Goal: Task Accomplishment & Management: Use online tool/utility

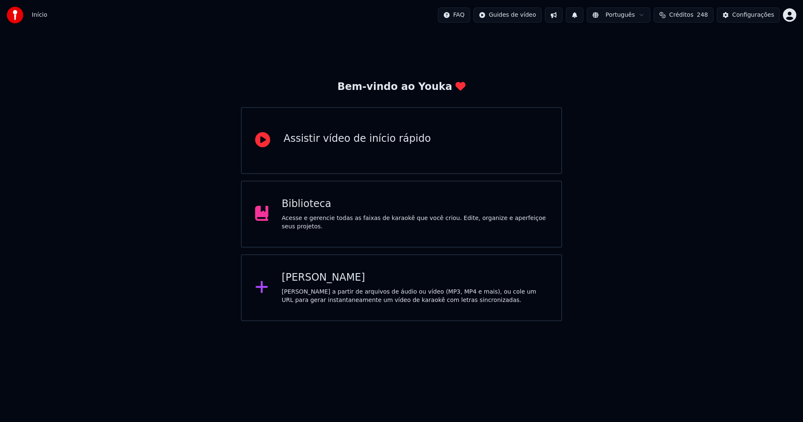
click at [308, 211] on div "Biblioteca" at bounding box center [415, 203] width 266 height 13
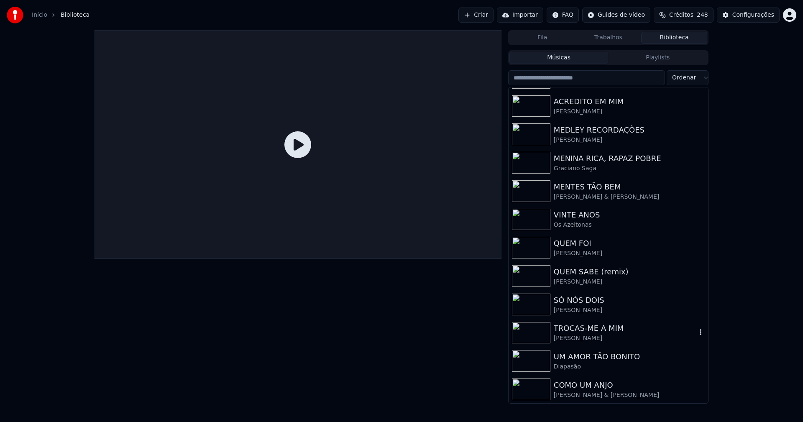
scroll to position [252, 0]
click at [756, 16] on div "Configurações" at bounding box center [753, 15] width 42 height 8
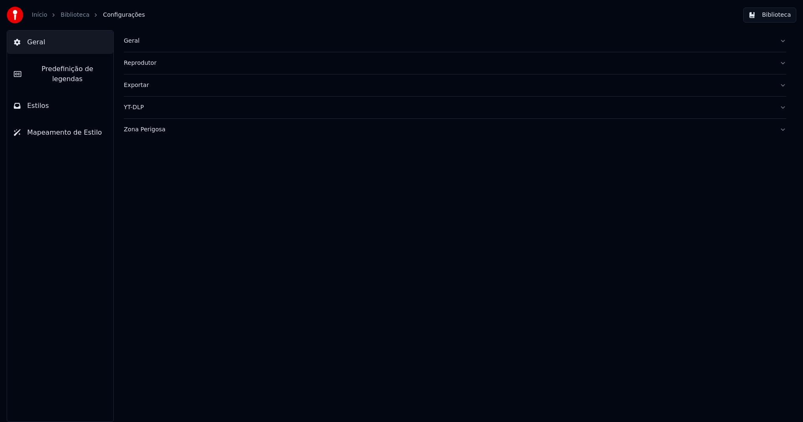
click at [132, 38] on div "Geral" at bounding box center [448, 41] width 649 height 8
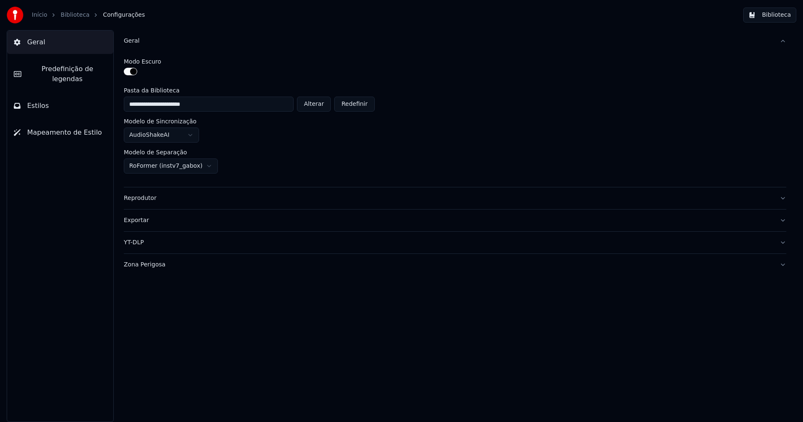
click at [324, 104] on button "Alterar" at bounding box center [314, 104] width 34 height 15
type input "**********"
click at [774, 13] on button "Biblioteca" at bounding box center [769, 15] width 53 height 15
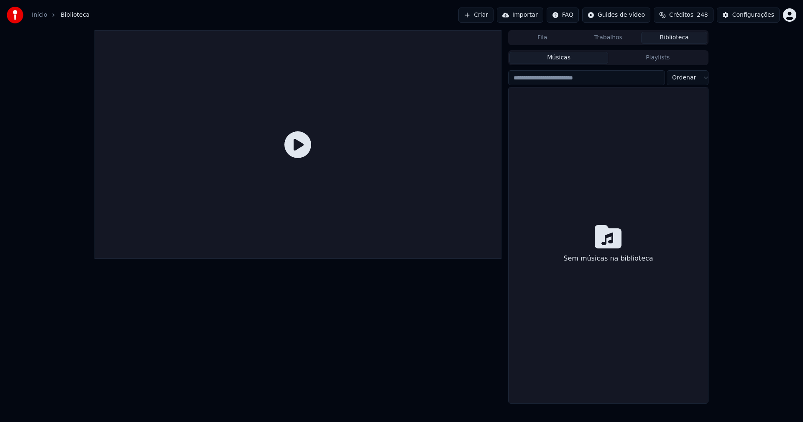
click at [35, 13] on link "Início" at bounding box center [39, 15] width 15 height 8
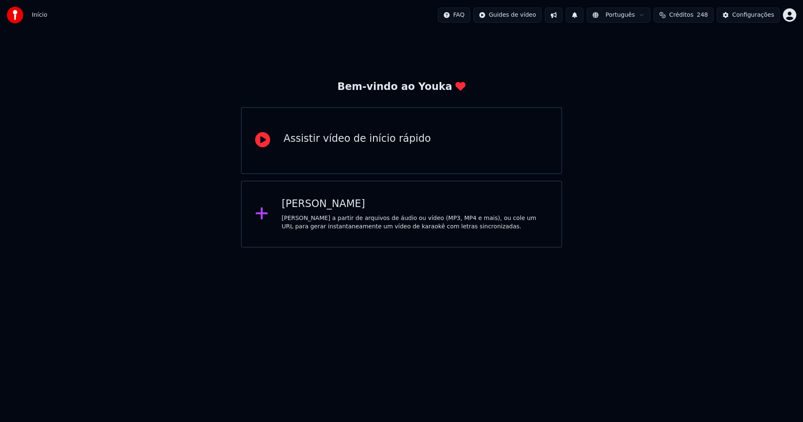
click at [312, 201] on div "[PERSON_NAME]" at bounding box center [415, 203] width 266 height 13
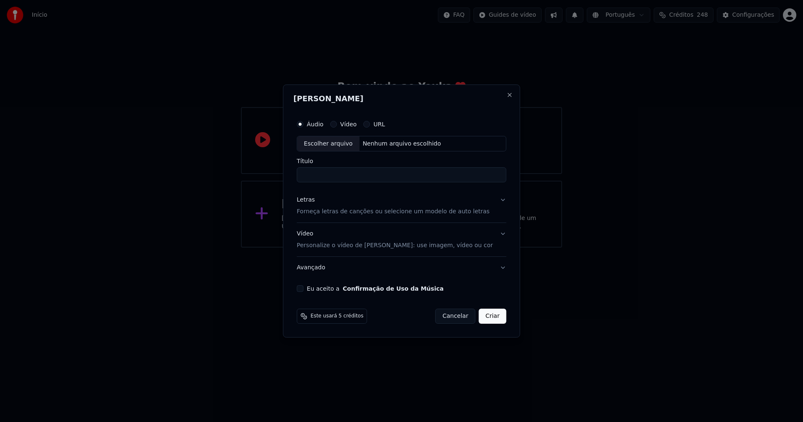
click at [331, 142] on div "Escolher arquivo" at bounding box center [328, 143] width 62 height 15
type input "**********"
click at [311, 202] on div "Letras" at bounding box center [306, 200] width 18 height 8
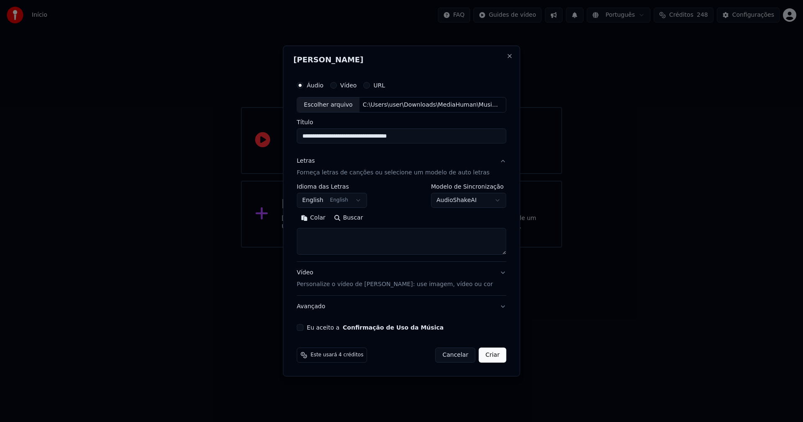
click at [322, 203] on body "**********" at bounding box center [401, 124] width 803 height 248
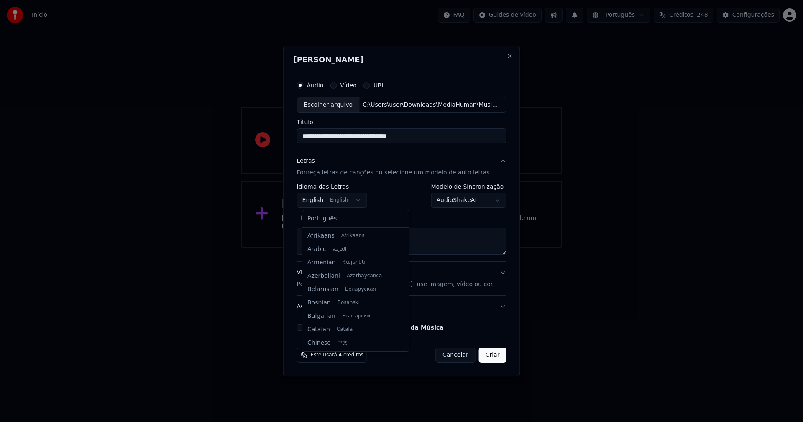
scroll to position [67, 0]
select select "**"
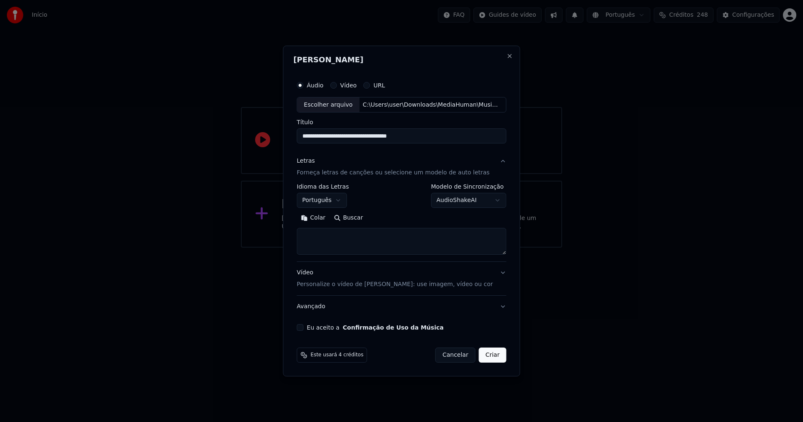
click at [322, 217] on button "Colar" at bounding box center [313, 218] width 33 height 13
click at [309, 327] on div "Eu aceito a Confirmação de Uso da Música" at bounding box center [401, 327] width 209 height 7
click at [304, 329] on button "Eu aceito a Confirmação de Uso da Música" at bounding box center [300, 327] width 7 height 7
click at [495, 355] on button "Criar" at bounding box center [493, 354] width 28 height 15
type textarea "**********"
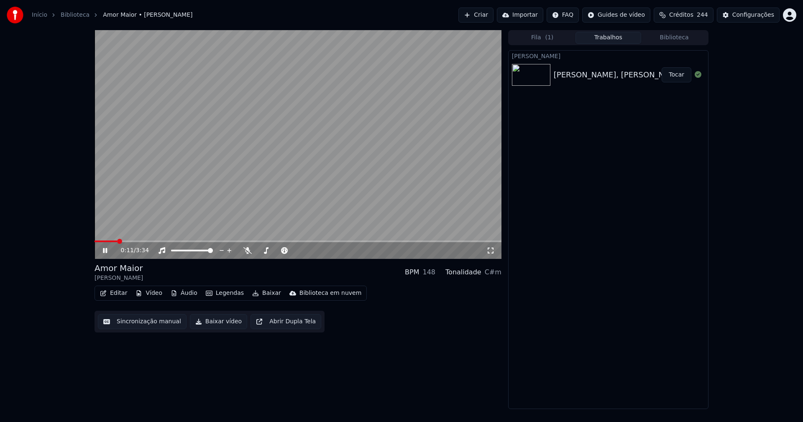
click at [105, 252] on icon at bounding box center [105, 250] width 4 height 5
click at [147, 293] on button "Vídeo" at bounding box center [148, 293] width 33 height 12
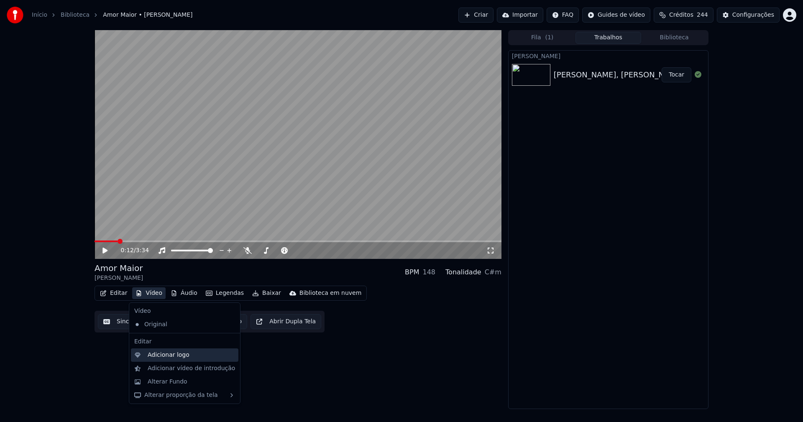
click at [158, 355] on div "Adicionar logo" at bounding box center [169, 355] width 42 height 8
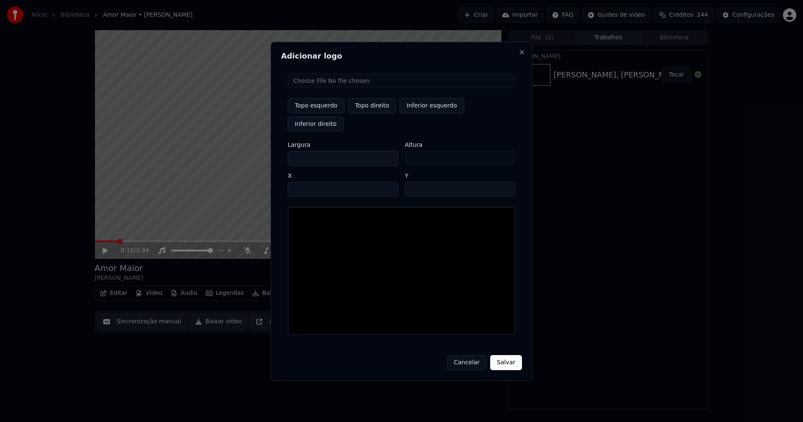
click at [325, 88] on input "file" at bounding box center [401, 80] width 227 height 15
type input "**********"
type input "***"
click at [379, 113] on button "Topo direito" at bounding box center [372, 105] width 48 height 15
type input "****"
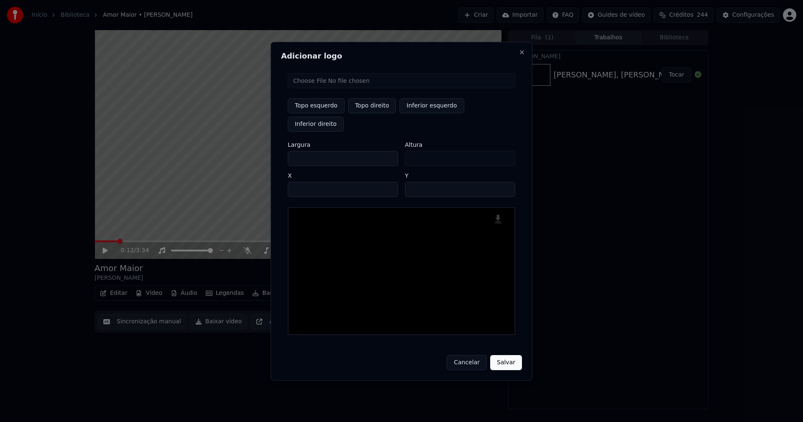
drag, startPoint x: 302, startPoint y: 148, endPoint x: 286, endPoint y: 152, distance: 16.6
click at [286, 152] on div "Topo esquerdo Topo direito Inferior esquerdo Inferior direito Largura *** Altur…" at bounding box center [401, 203] width 241 height 275
type input "**"
type input "***"
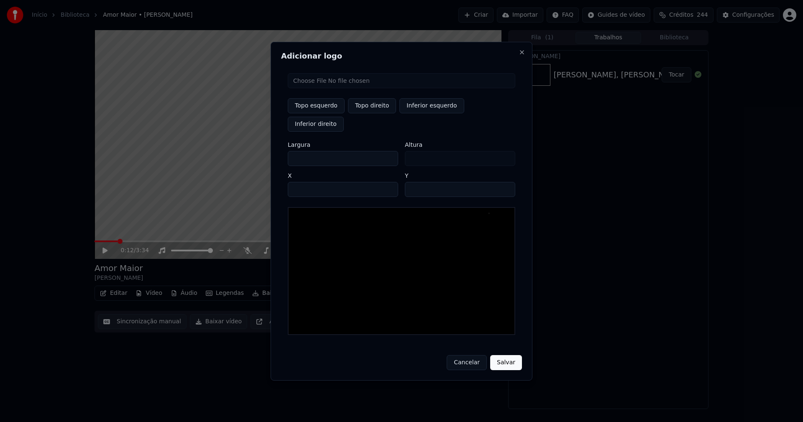
type input "***"
click at [304, 182] on input "****" at bounding box center [343, 189] width 110 height 15
type input "****"
click at [506, 182] on input "**" at bounding box center [460, 189] width 110 height 15
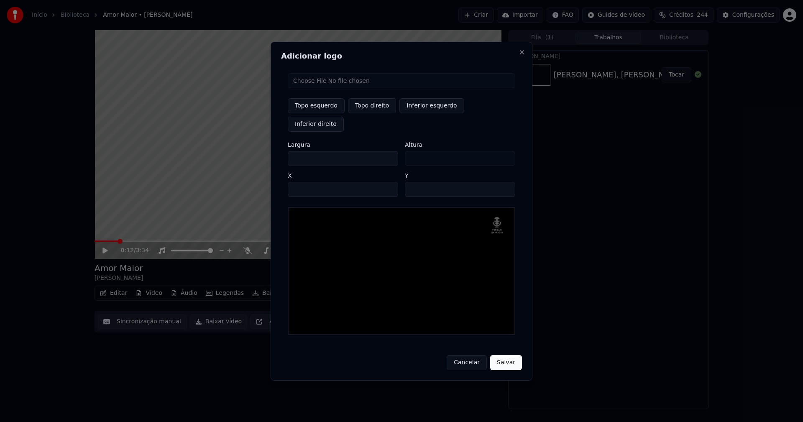
click at [506, 182] on input "**" at bounding box center [460, 189] width 110 height 15
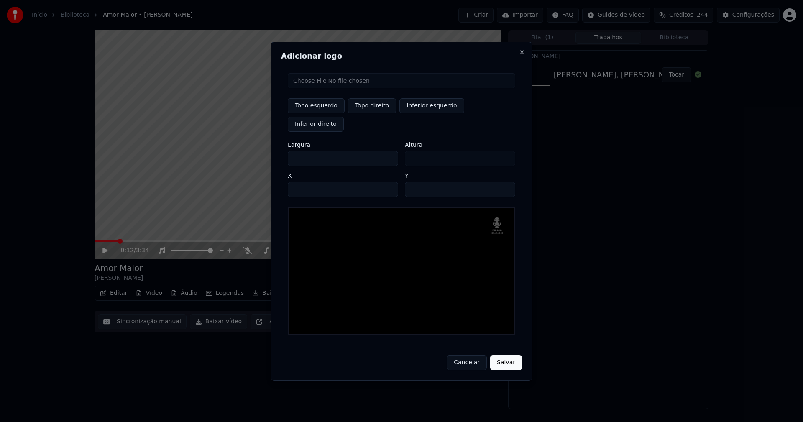
click at [506, 182] on input "**" at bounding box center [460, 189] width 110 height 15
click at [503, 183] on input "**" at bounding box center [460, 189] width 110 height 15
type input "**"
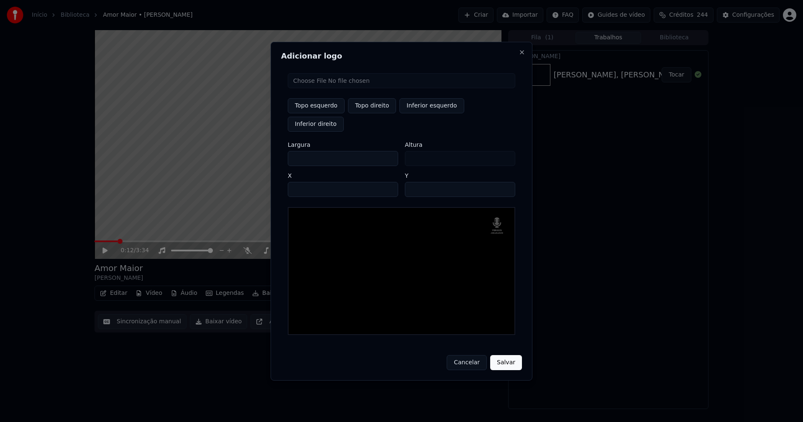
click at [503, 182] on input "**" at bounding box center [460, 189] width 110 height 15
click at [500, 355] on button "Salvar" at bounding box center [506, 362] width 32 height 15
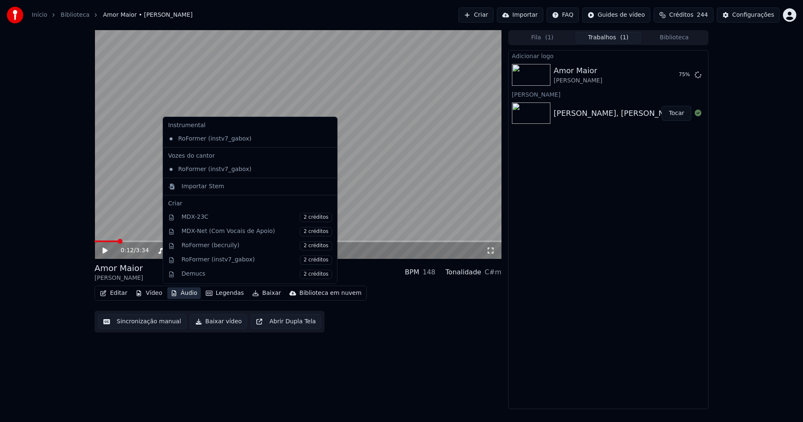
click at [189, 296] on button "Áudio" at bounding box center [183, 293] width 33 height 12
click at [208, 184] on div "Importar Stem" at bounding box center [202, 186] width 43 height 8
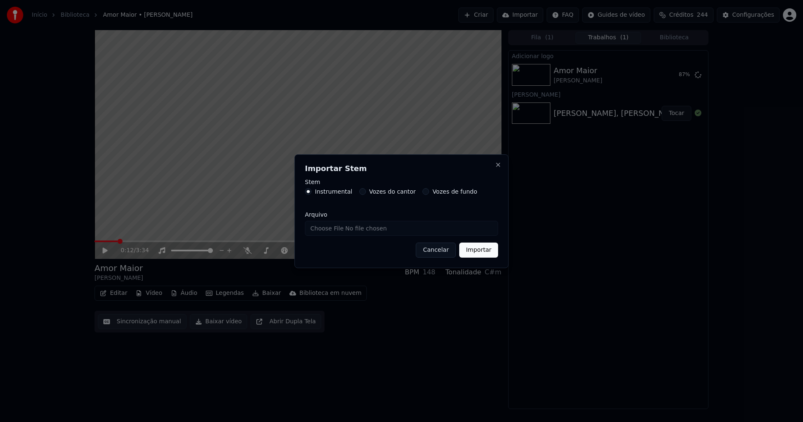
click at [333, 230] on input "Arquivo" at bounding box center [401, 228] width 193 height 15
type input "**********"
click at [479, 255] on button "Importar" at bounding box center [478, 250] width 39 height 15
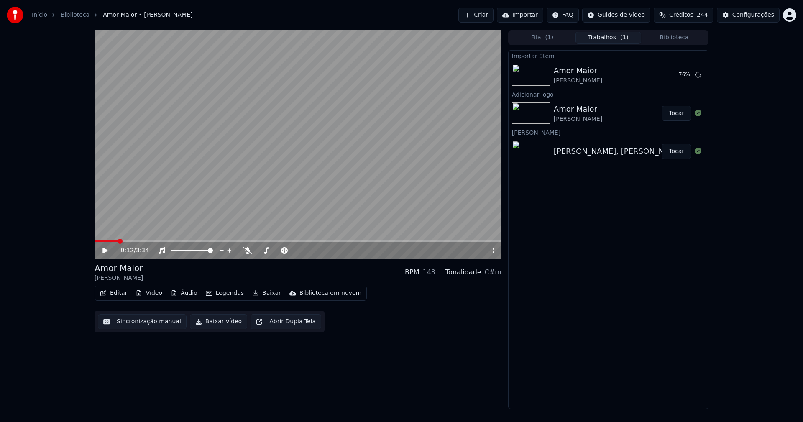
click at [679, 116] on button "Tocar" at bounding box center [676, 113] width 30 height 15
click at [186, 295] on button "Áudio" at bounding box center [183, 293] width 33 height 12
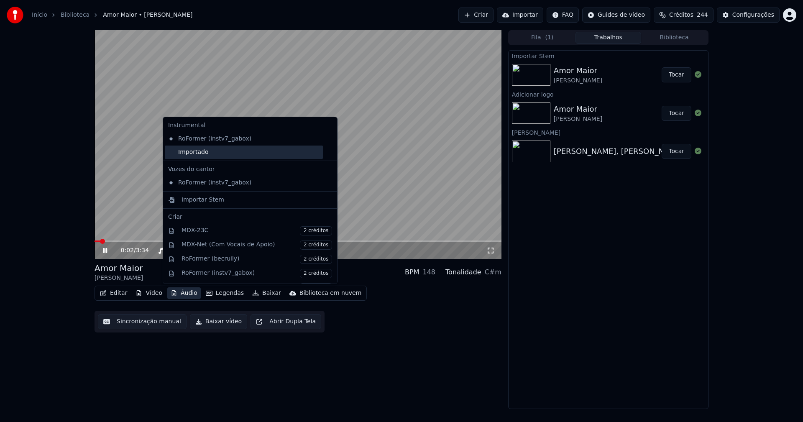
click at [186, 156] on div "Importado" at bounding box center [244, 152] width 158 height 13
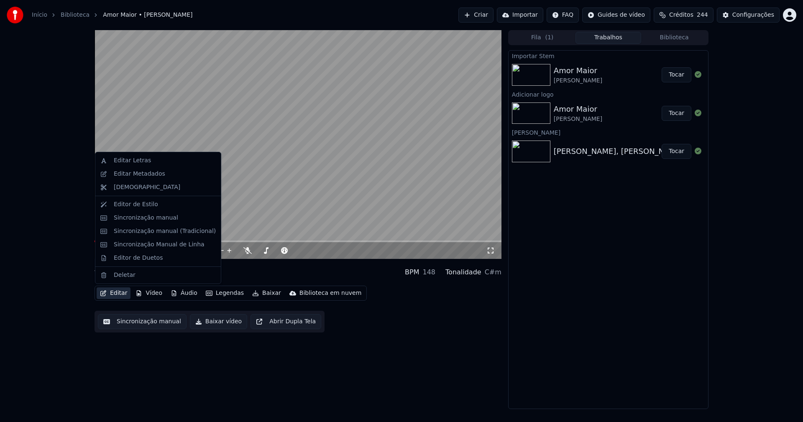
click at [122, 294] on button "Editar" at bounding box center [114, 293] width 34 height 12
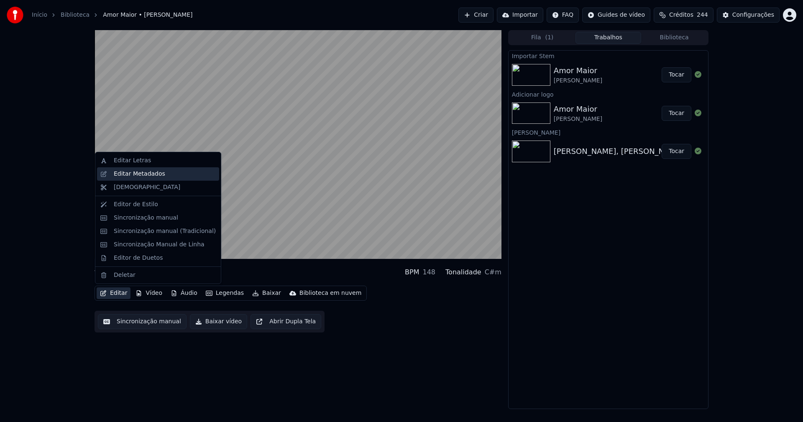
click at [139, 174] on div "Editar Metadados" at bounding box center [139, 174] width 51 height 8
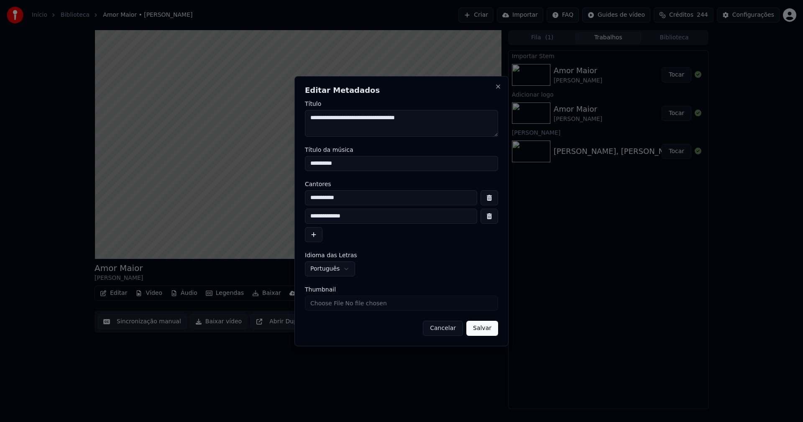
drag, startPoint x: 353, startPoint y: 165, endPoint x: 247, endPoint y: 167, distance: 105.8
click at [247, 167] on body "**********" at bounding box center [401, 211] width 803 height 422
type input "**********"
click at [360, 200] on input "**********" at bounding box center [391, 197] width 172 height 15
type input "**********"
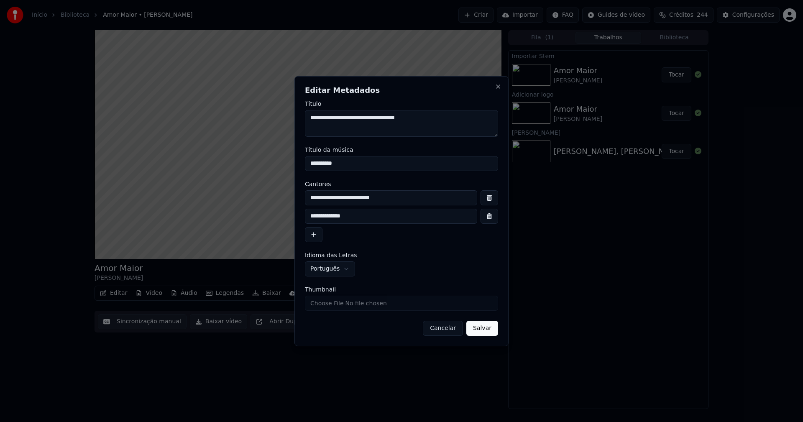
click at [491, 217] on button "button" at bounding box center [489, 216] width 18 height 15
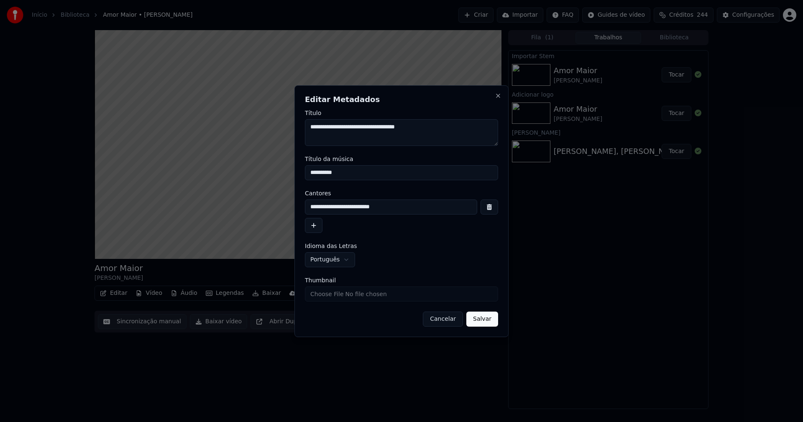
click at [478, 320] on button "Salvar" at bounding box center [482, 318] width 32 height 15
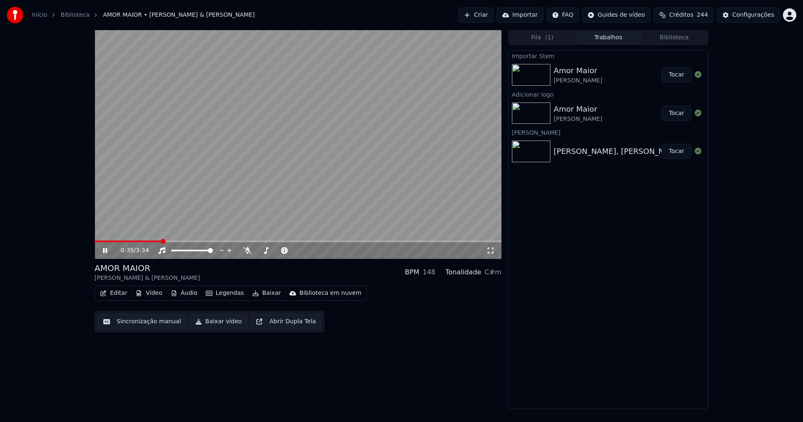
click at [95, 240] on video at bounding box center [297, 144] width 407 height 229
click at [94, 241] on span at bounding box center [94, 241] width 0 height 2
click at [105, 248] on icon at bounding box center [111, 250] width 20 height 7
click at [488, 250] on icon at bounding box center [490, 250] width 8 height 7
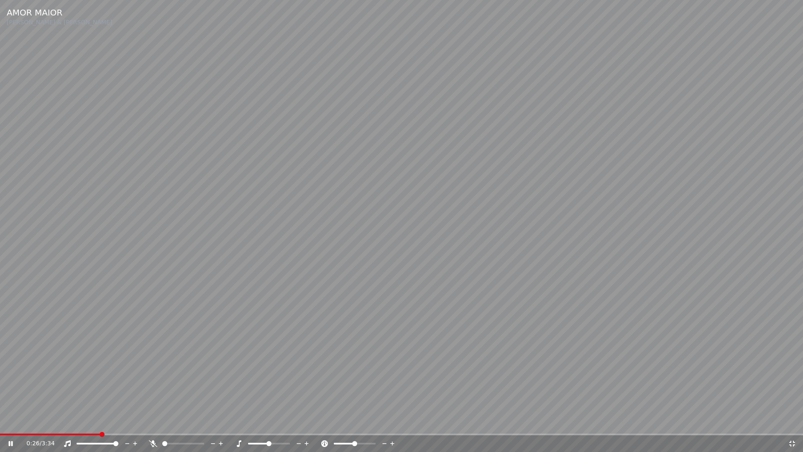
click at [793, 421] on icon at bounding box center [792, 443] width 8 height 7
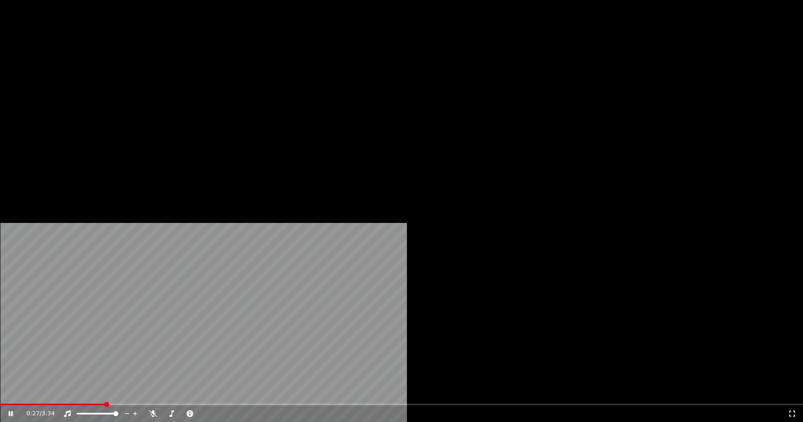
click at [115, 70] on button "Editar" at bounding box center [114, 65] width 34 height 12
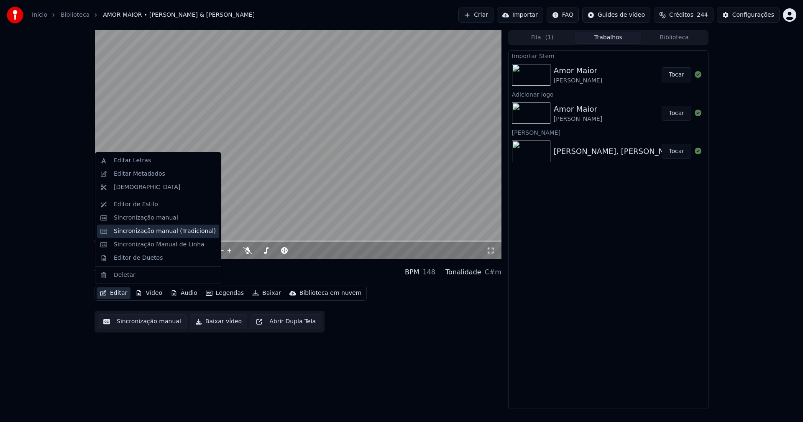
click at [146, 231] on div "Sincronização manual (Tradicional)" at bounding box center [165, 231] width 102 height 8
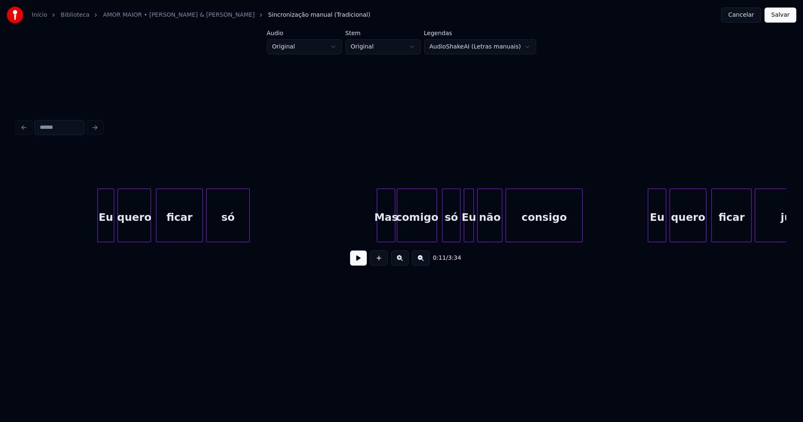
scroll to position [0, 794]
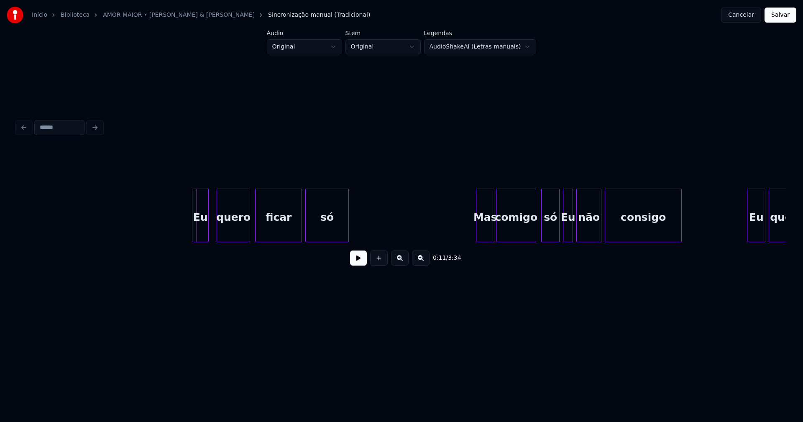
click at [197, 231] on div "Eu" at bounding box center [200, 217] width 16 height 57
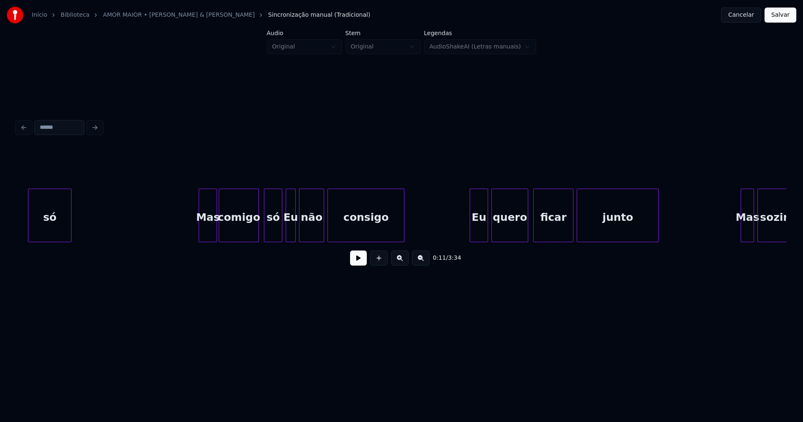
scroll to position [0, 1111]
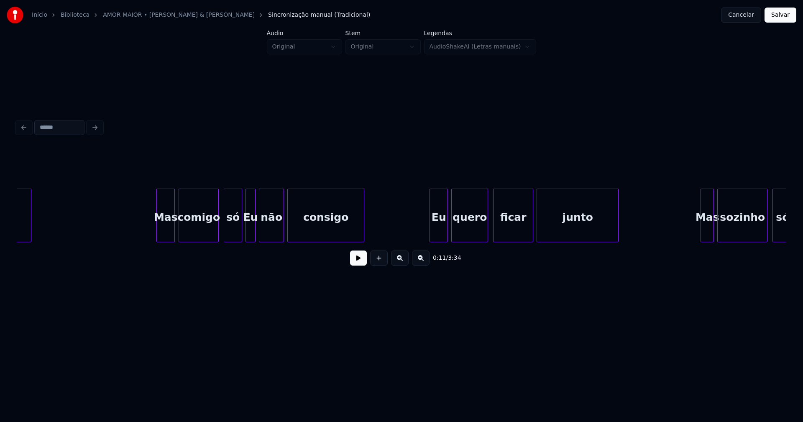
click at [165, 232] on div "Mas" at bounding box center [166, 217] width 18 height 57
click at [153, 230] on div at bounding box center [153, 215] width 3 height 53
click at [354, 262] on button at bounding box center [358, 257] width 17 height 15
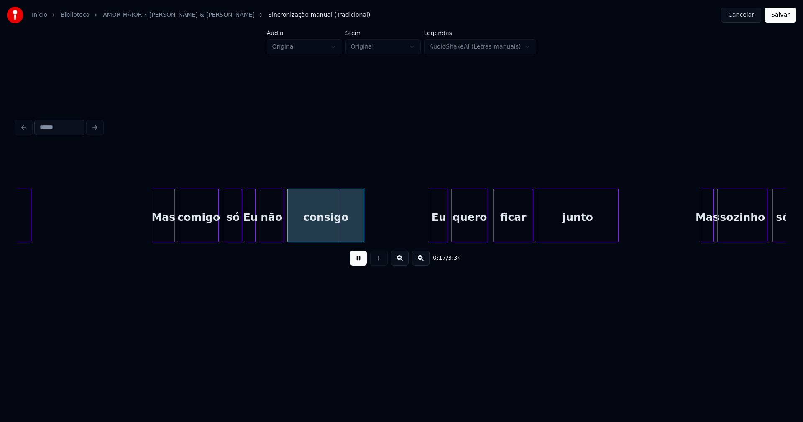
click at [357, 263] on button at bounding box center [358, 257] width 17 height 15
click at [239, 227] on div at bounding box center [238, 215] width 3 height 53
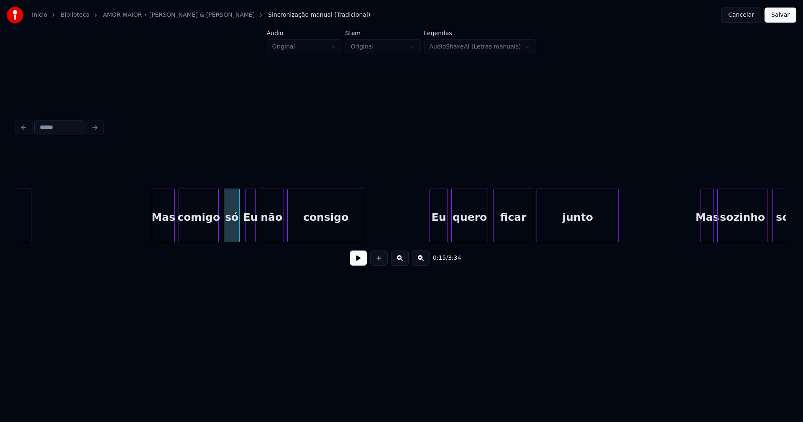
click at [249, 226] on div "Eu" at bounding box center [250, 217] width 9 height 57
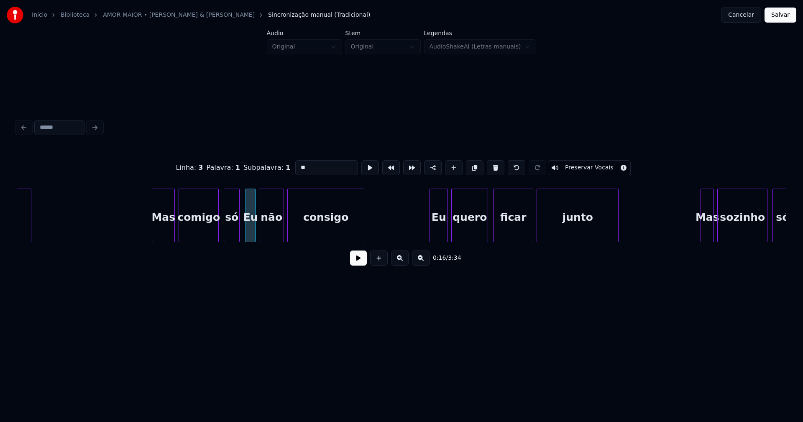
drag, startPoint x: 298, startPoint y: 164, endPoint x: 278, endPoint y: 168, distance: 20.8
click at [278, 168] on div "Linha : 3 Palavra : 1 Subpalavra : 1 ** Preservar Vocais" at bounding box center [401, 168] width 769 height 42
type input "**"
click at [363, 261] on button at bounding box center [358, 257] width 17 height 15
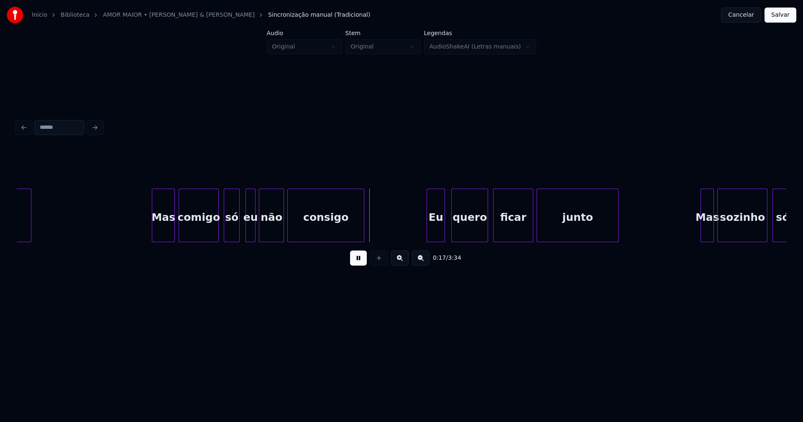
click at [439, 232] on div "Eu" at bounding box center [436, 217] width 18 height 57
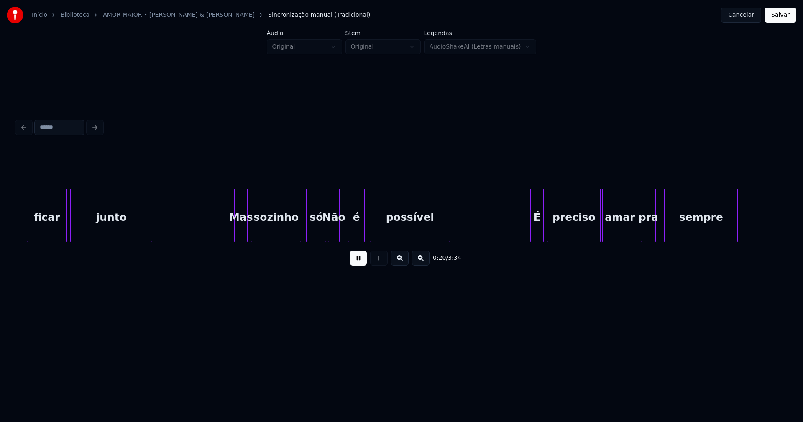
scroll to position [0, 1647]
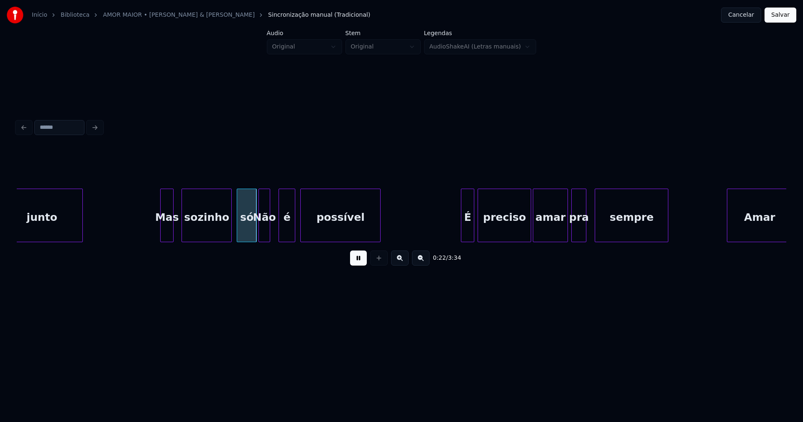
click at [169, 234] on div "Mas" at bounding box center [167, 217] width 13 height 57
click at [157, 230] on div at bounding box center [158, 215] width 3 height 53
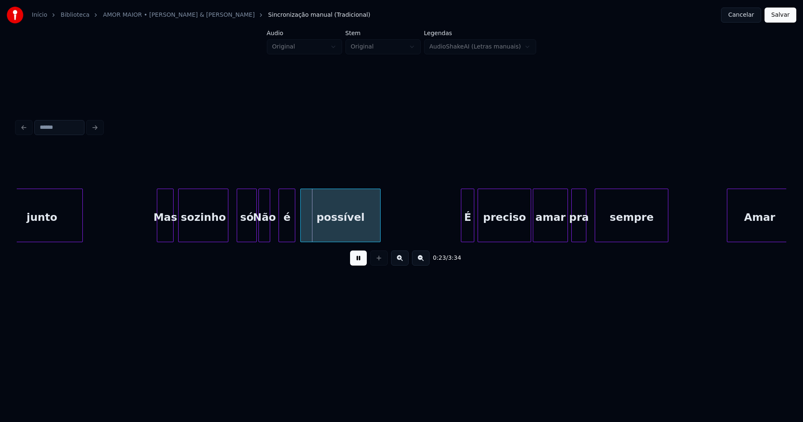
click at [203, 236] on div "sozinho" at bounding box center [203, 217] width 49 height 57
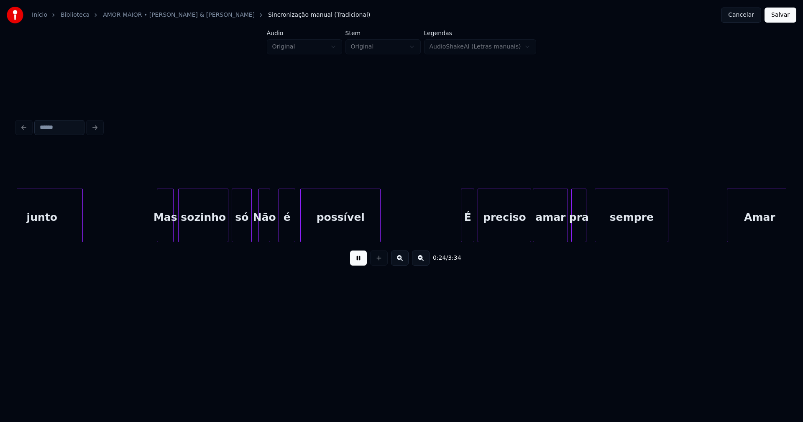
click at [238, 235] on div "só" at bounding box center [241, 217] width 19 height 57
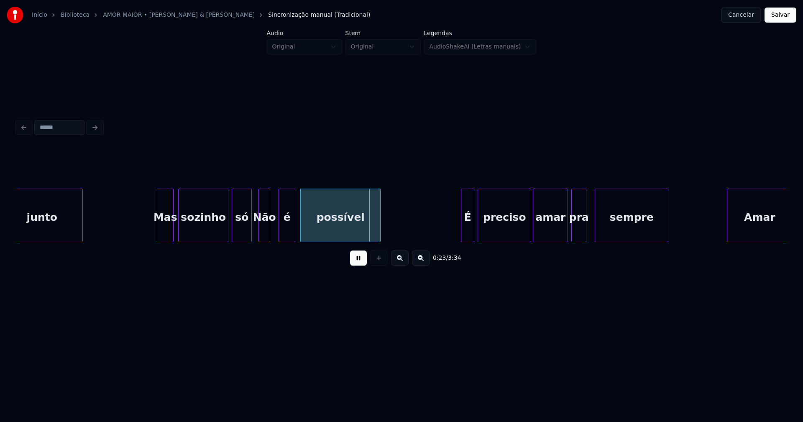
click at [360, 260] on button at bounding box center [358, 257] width 17 height 15
click at [284, 232] on div "é" at bounding box center [284, 217] width 16 height 57
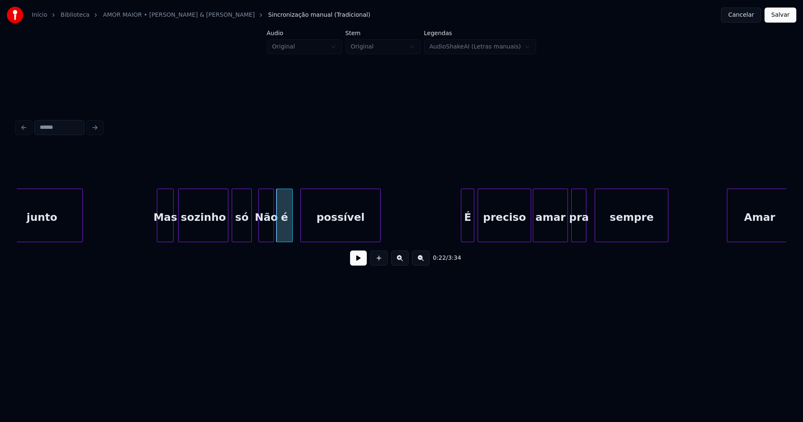
click at [271, 232] on div at bounding box center [272, 215] width 3 height 53
click at [263, 230] on div "Não" at bounding box center [266, 217] width 15 height 57
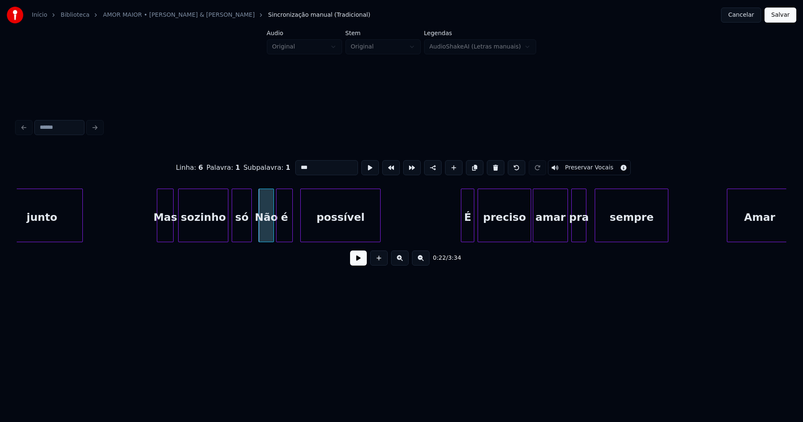
drag, startPoint x: 299, startPoint y: 163, endPoint x: 272, endPoint y: 169, distance: 28.0
click at [272, 169] on div "Linha : 6 Palavra : 1 Subpalavra : 1 *** Preservar Vocais" at bounding box center [401, 168] width 769 height 42
type input "***"
click at [467, 236] on div "É" at bounding box center [465, 217] width 13 height 57
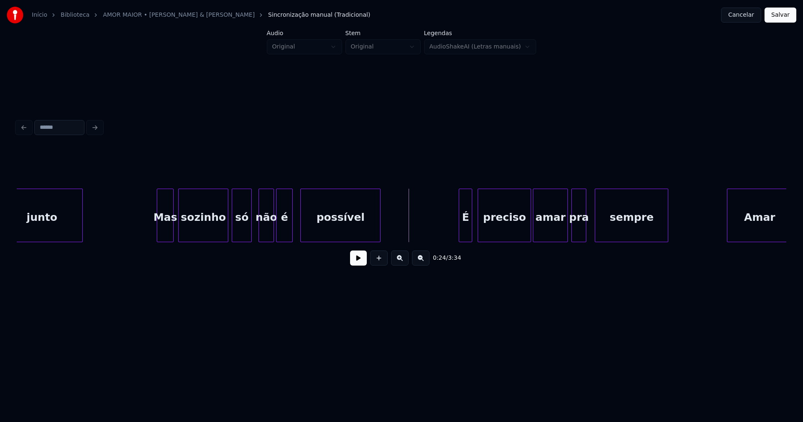
click at [352, 263] on button at bounding box center [358, 257] width 17 height 15
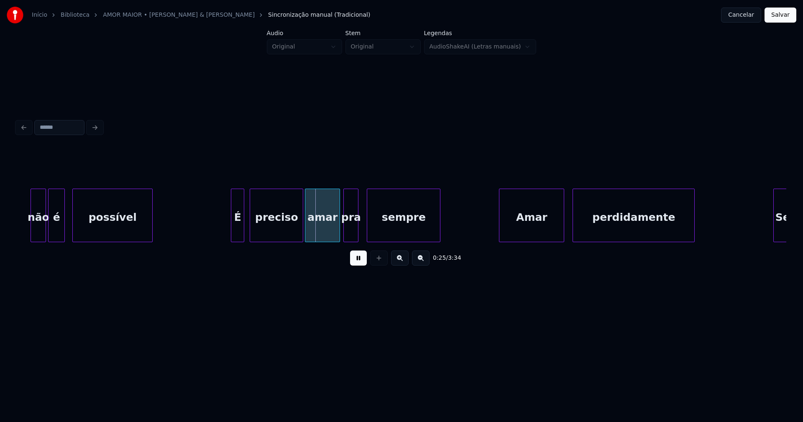
scroll to position [0, 1894]
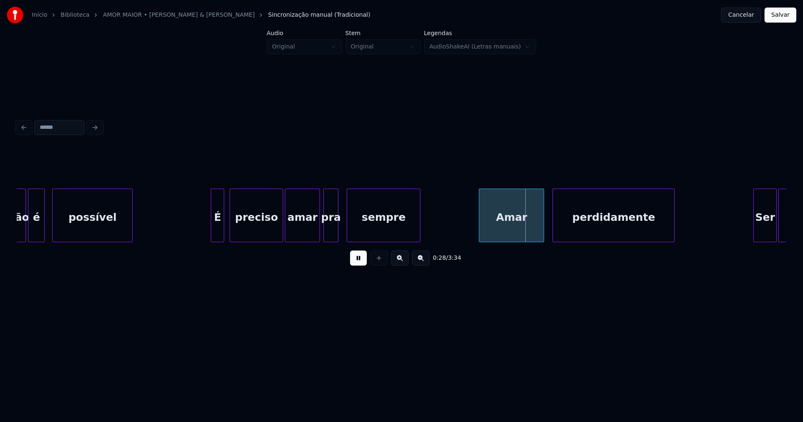
drag, startPoint x: 359, startPoint y: 261, endPoint x: 333, endPoint y: 250, distance: 27.7
click at [358, 262] on button at bounding box center [358, 257] width 17 height 15
click at [275, 236] on div at bounding box center [276, 215] width 3 height 53
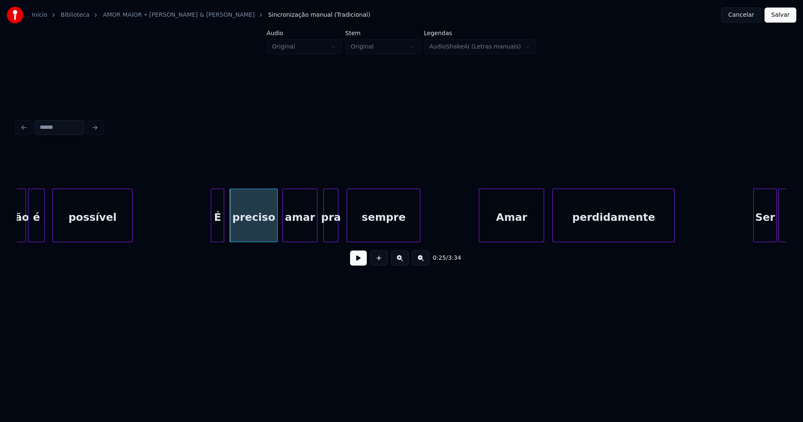
click at [300, 229] on div "amar" at bounding box center [300, 217] width 34 height 57
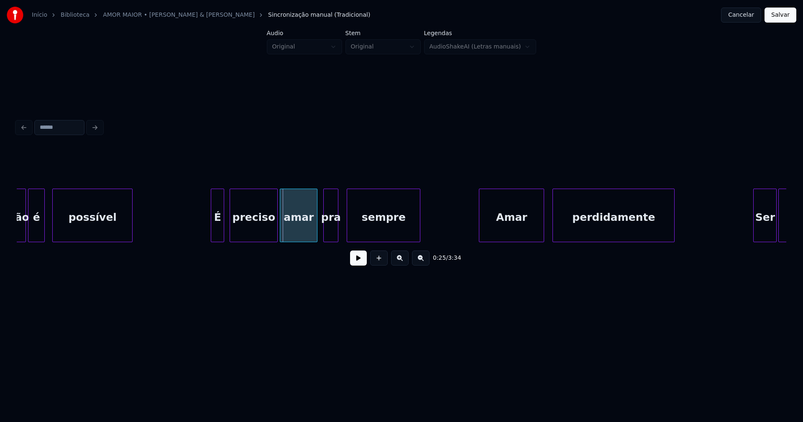
click at [282, 234] on div at bounding box center [281, 215] width 3 height 53
click at [359, 263] on button at bounding box center [358, 257] width 17 height 15
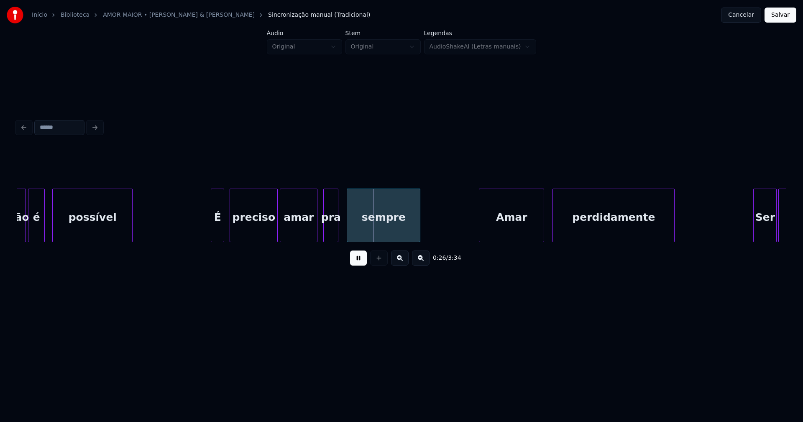
click at [359, 263] on button at bounding box center [358, 257] width 17 height 15
click at [352, 224] on div at bounding box center [353, 215] width 3 height 53
click at [348, 223] on div at bounding box center [347, 215] width 3 height 53
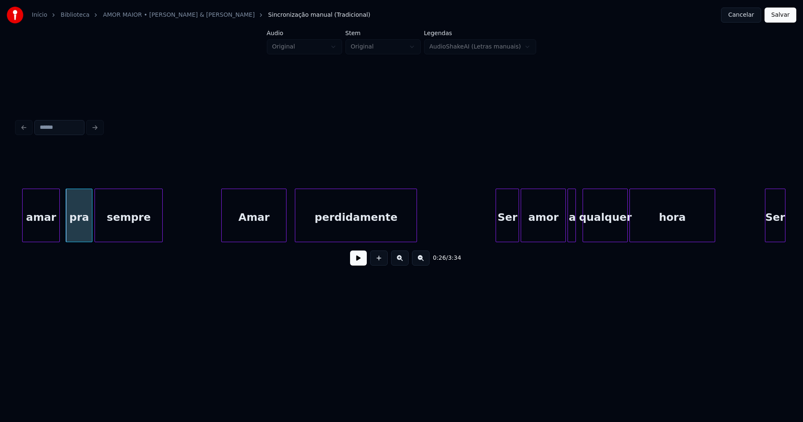
scroll to position [0, 2192]
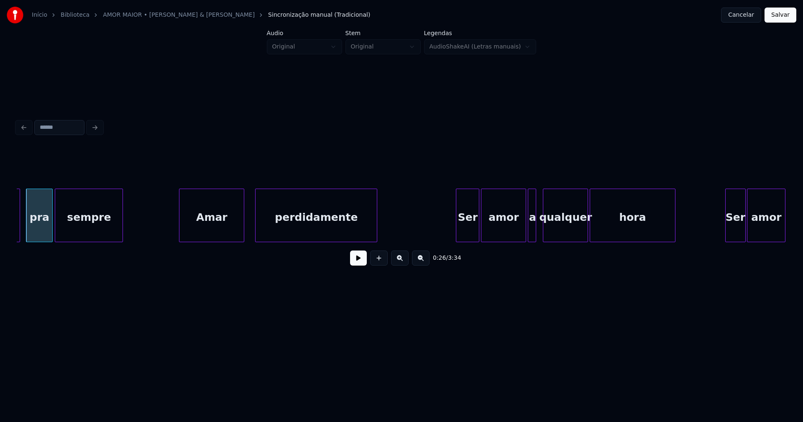
click at [222, 232] on div "Amar" at bounding box center [211, 217] width 64 height 57
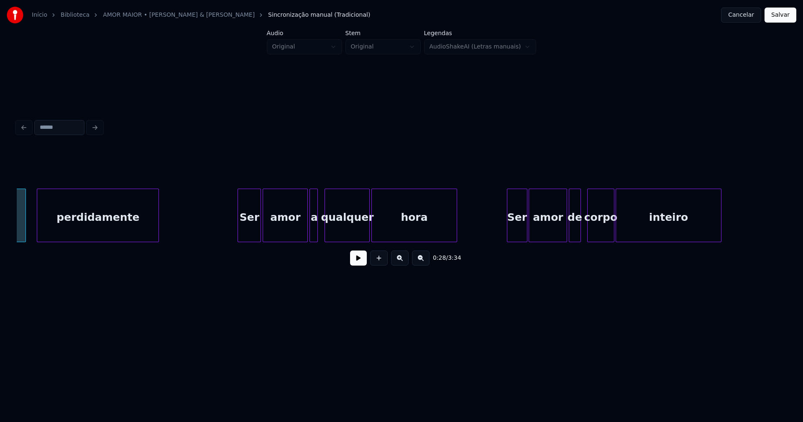
scroll to position [0, 2450]
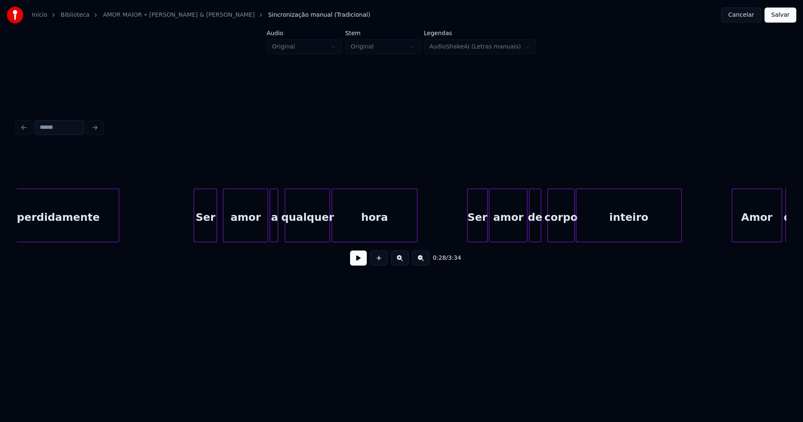
click at [207, 231] on div "Ser" at bounding box center [205, 217] width 23 height 57
click at [191, 230] on div at bounding box center [192, 215] width 3 height 53
click at [243, 231] on div "amor" at bounding box center [241, 217] width 44 height 57
click at [268, 231] on div "a" at bounding box center [269, 217] width 8 height 57
click at [308, 240] on div "perdidamente Ser amor a qualquer hora Ser amor de corpo inteiro Amor de" at bounding box center [401, 216] width 769 height 54
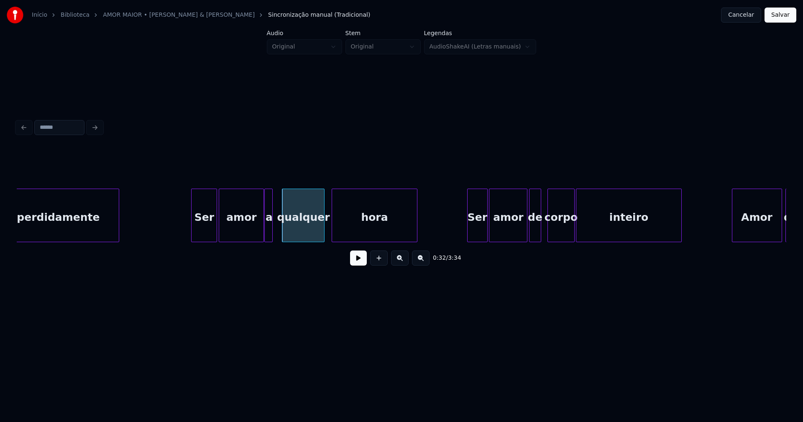
click at [324, 235] on div at bounding box center [323, 215] width 3 height 53
click at [369, 227] on div "hora" at bounding box center [371, 217] width 84 height 57
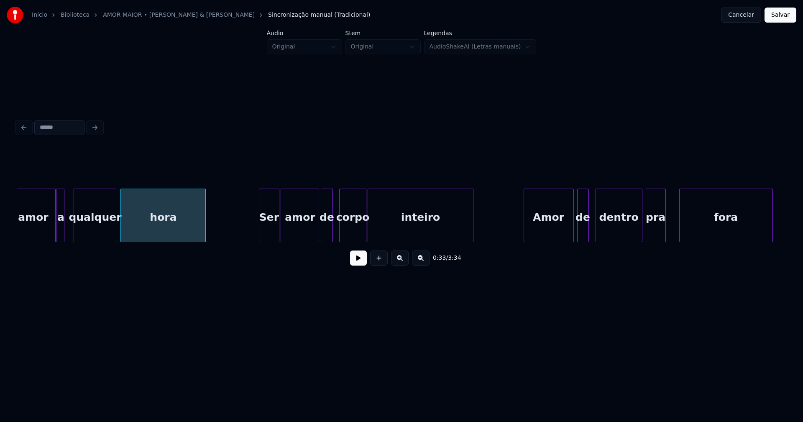
scroll to position [0, 2816]
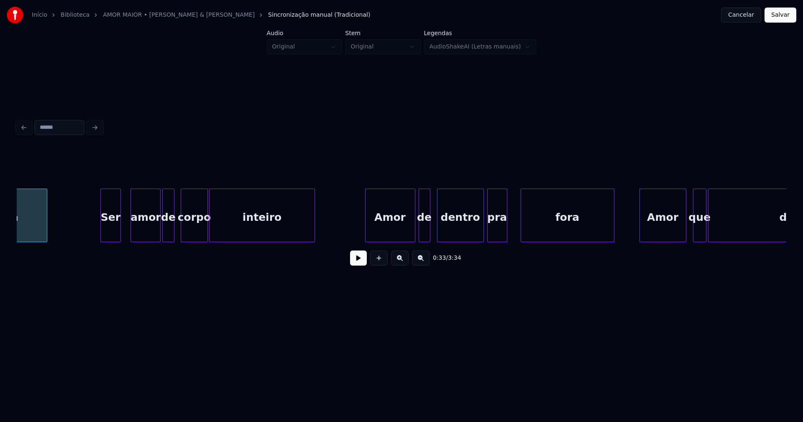
click at [131, 231] on div at bounding box center [132, 215] width 3 height 53
click at [349, 262] on div "0:34 / 3:34" at bounding box center [401, 258] width 756 height 18
click at [355, 263] on button at bounding box center [358, 257] width 17 height 15
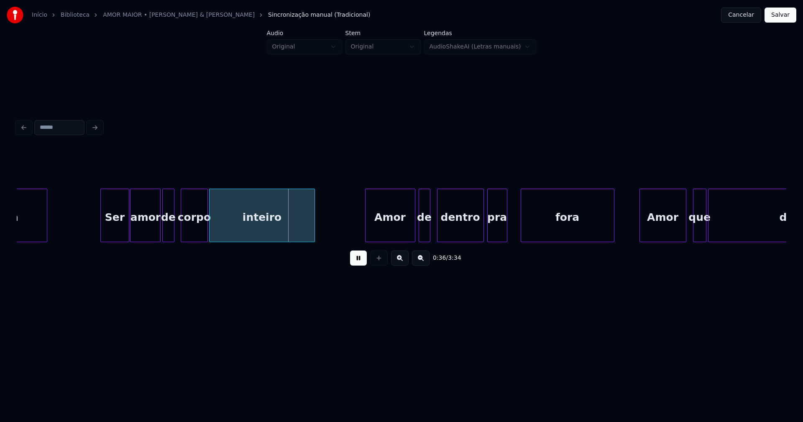
click at [128, 226] on div at bounding box center [127, 215] width 3 height 53
click at [104, 232] on div at bounding box center [104, 215] width 3 height 53
click at [155, 235] on div at bounding box center [155, 215] width 3 height 53
click at [166, 234] on div "de" at bounding box center [164, 217] width 11 height 57
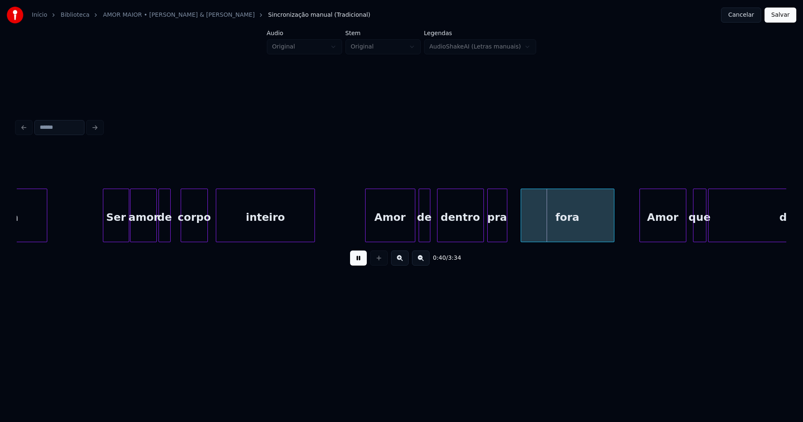
click at [217, 227] on div at bounding box center [217, 215] width 3 height 53
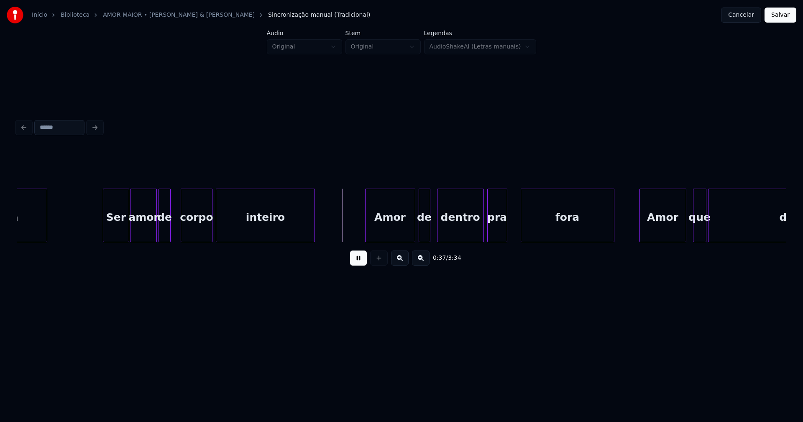
click at [211, 227] on div at bounding box center [210, 215] width 3 height 53
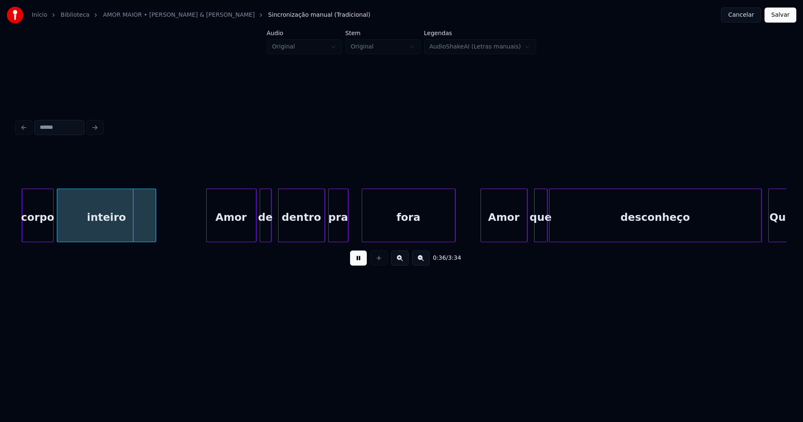
scroll to position [0, 3025]
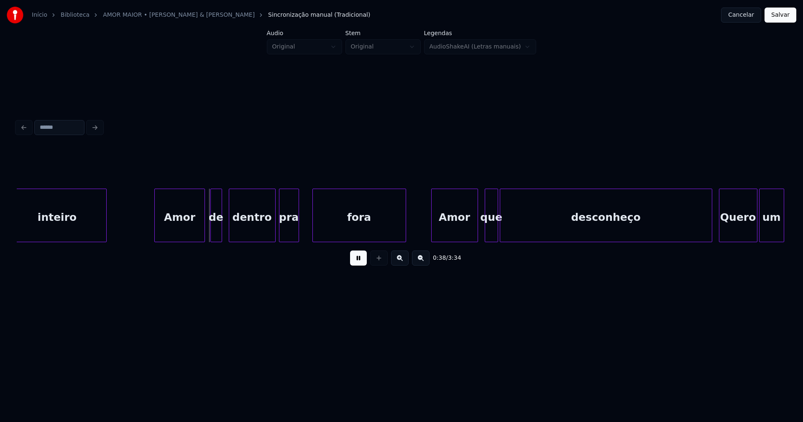
click at [181, 231] on div "Amor" at bounding box center [179, 217] width 49 height 57
click at [288, 229] on div "pra" at bounding box center [287, 217] width 19 height 57
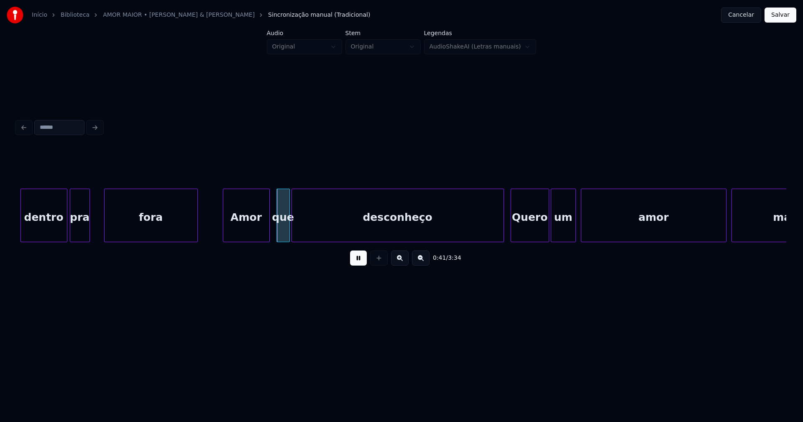
scroll to position [0, 3243]
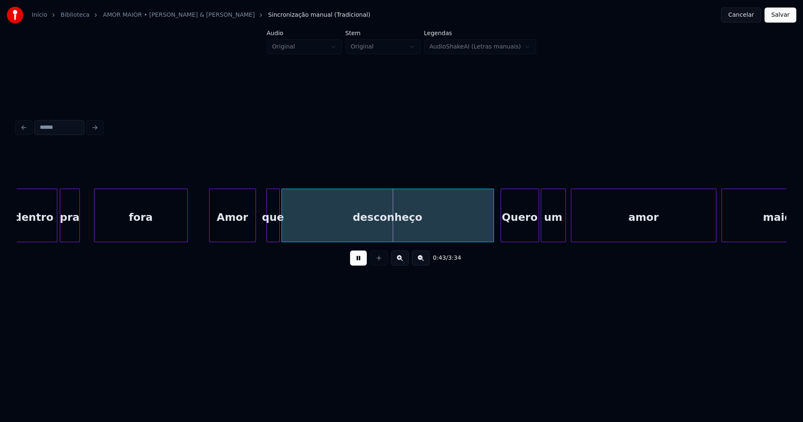
click at [232, 231] on div "Amor" at bounding box center [232, 217] width 46 height 57
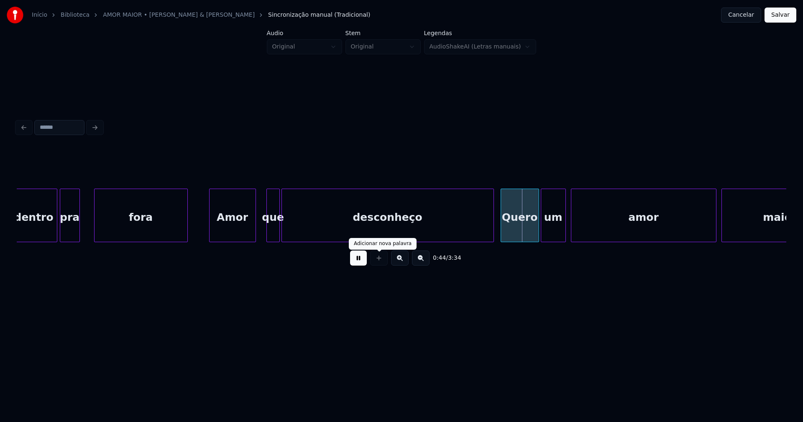
click at [360, 263] on button at bounding box center [358, 257] width 17 height 15
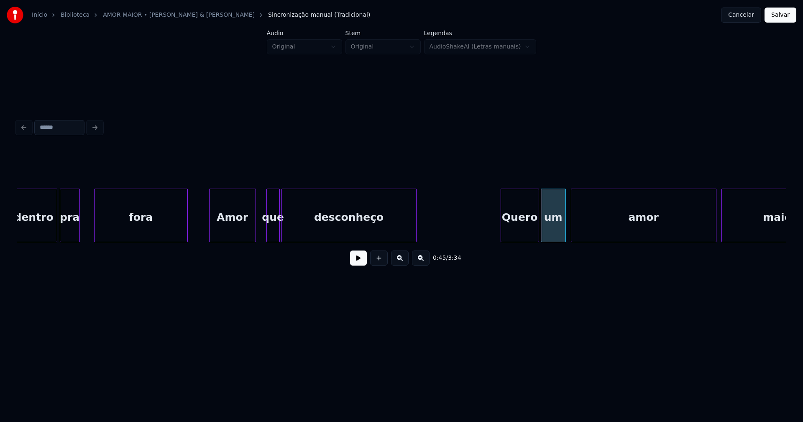
click at [416, 255] on div "0:45 / 3:34" at bounding box center [401, 210] width 769 height 127
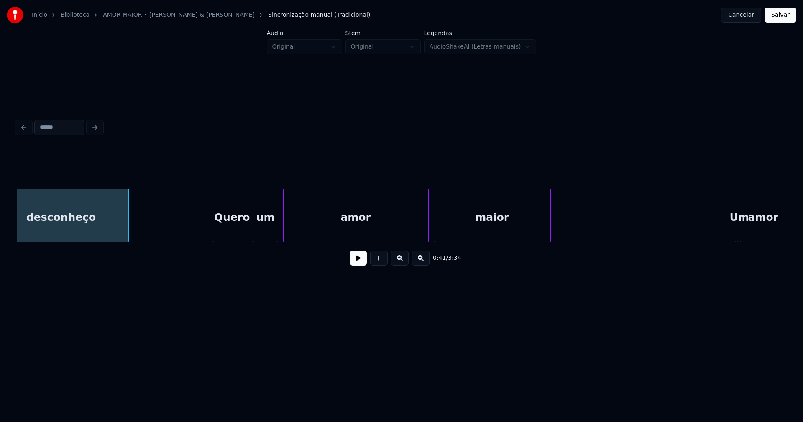
scroll to position [0, 3550]
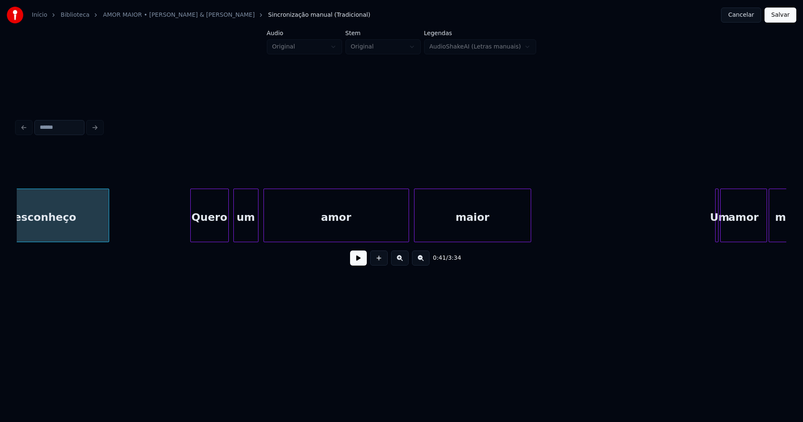
click at [212, 226] on div "Quero" at bounding box center [210, 217] width 38 height 57
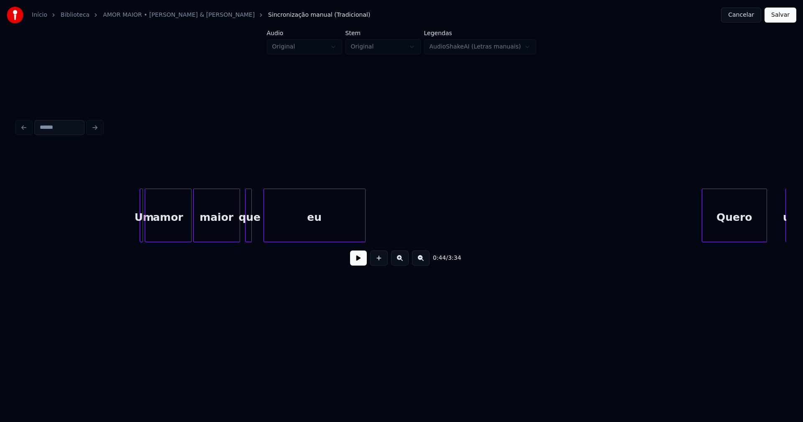
scroll to position [0, 4146]
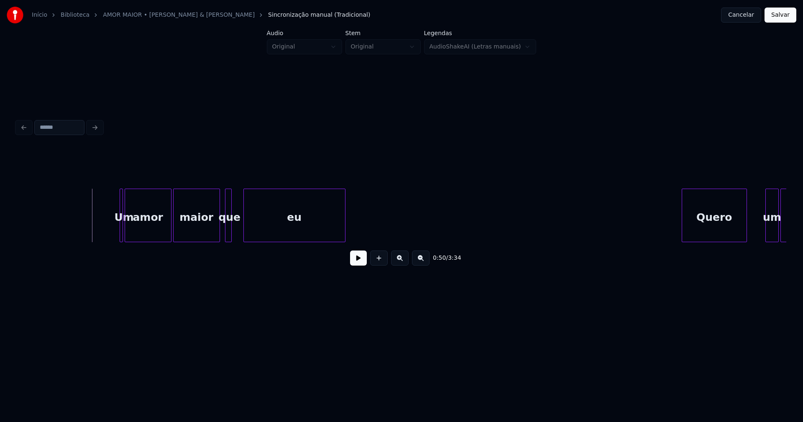
click at [357, 261] on button at bounding box center [358, 257] width 17 height 15
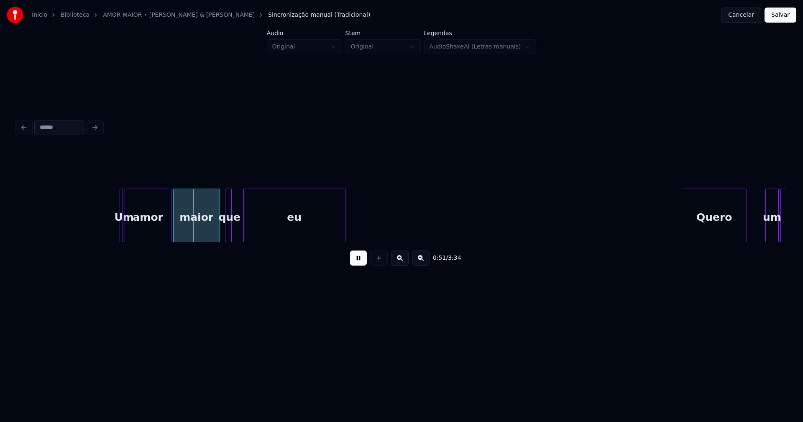
click at [140, 232] on div at bounding box center [141, 215] width 3 height 53
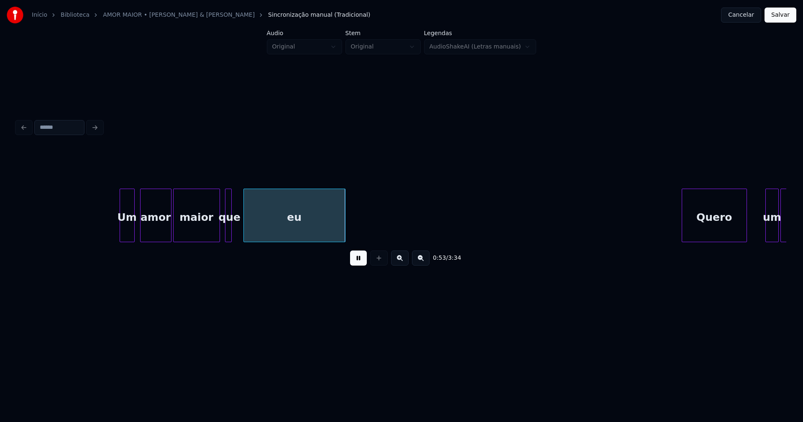
click at [133, 230] on div at bounding box center [133, 215] width 3 height 53
click at [119, 236] on div at bounding box center [119, 215] width 3 height 53
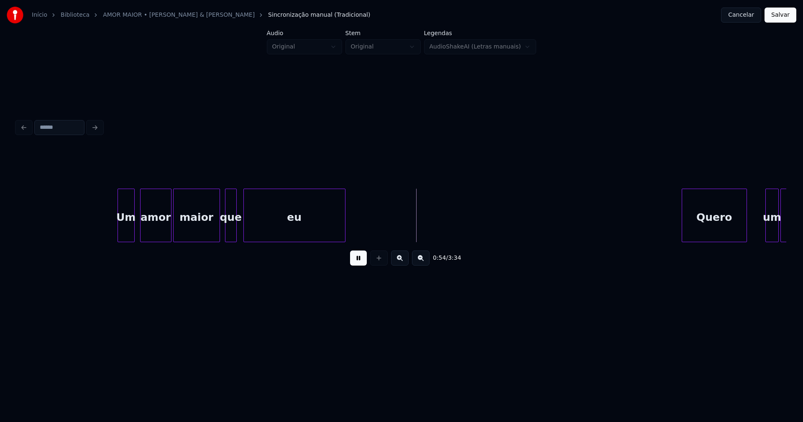
click at [235, 234] on div at bounding box center [235, 215] width 3 height 53
click at [238, 229] on div at bounding box center [238, 215] width 3 height 53
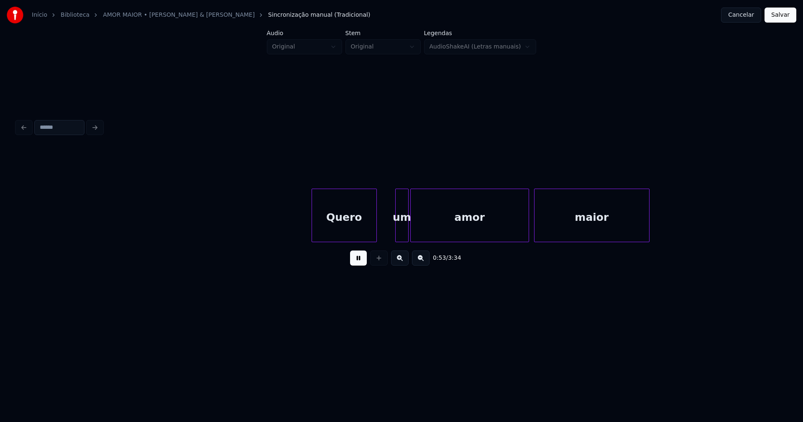
scroll to position [0, 4530]
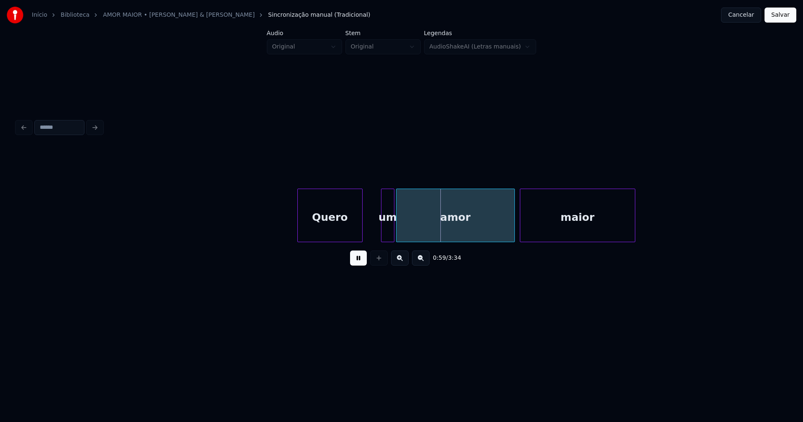
click at [363, 263] on button at bounding box center [358, 257] width 17 height 15
click at [329, 240] on div "amor maior Quero um" at bounding box center [401, 216] width 769 height 54
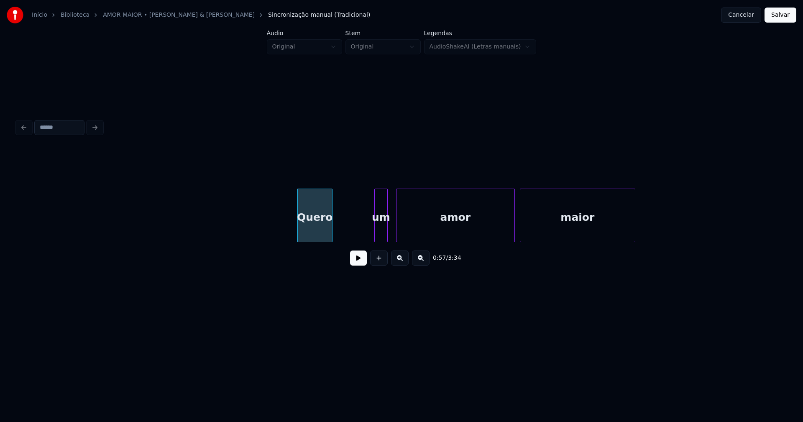
click at [383, 234] on div "um" at bounding box center [381, 217] width 13 height 57
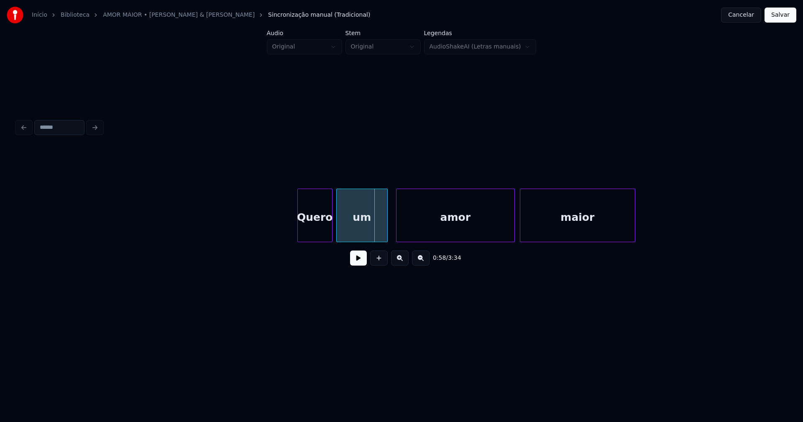
click at [336, 253] on div "0:58 / 3:34" at bounding box center [401, 210] width 769 height 127
click at [352, 259] on button at bounding box center [358, 257] width 17 height 15
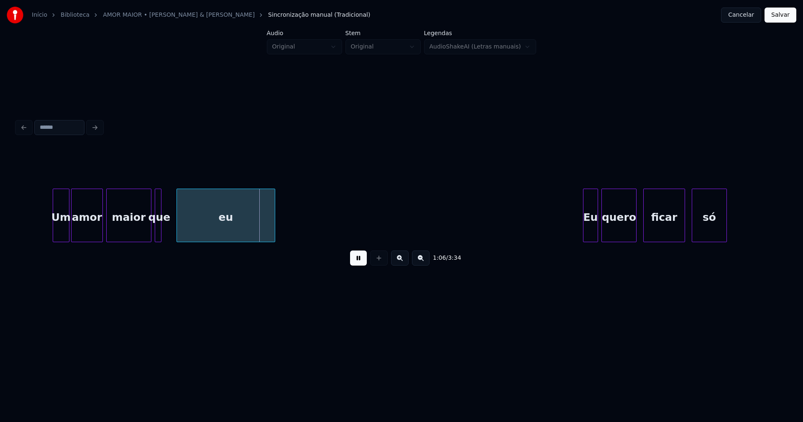
click at [359, 264] on button at bounding box center [358, 257] width 17 height 15
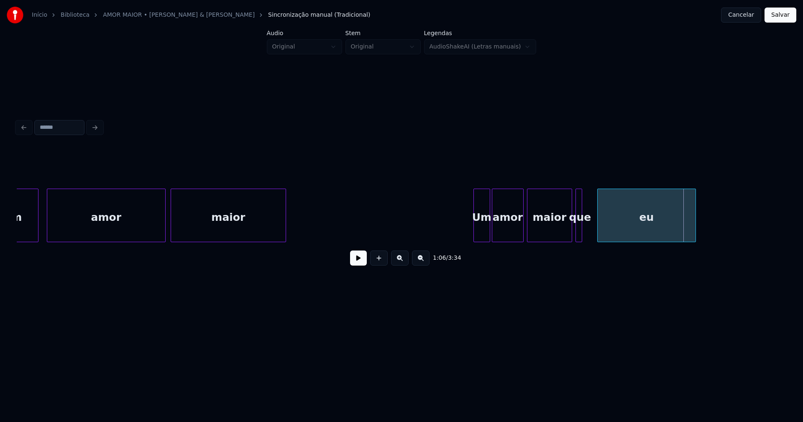
scroll to position [0, 5226]
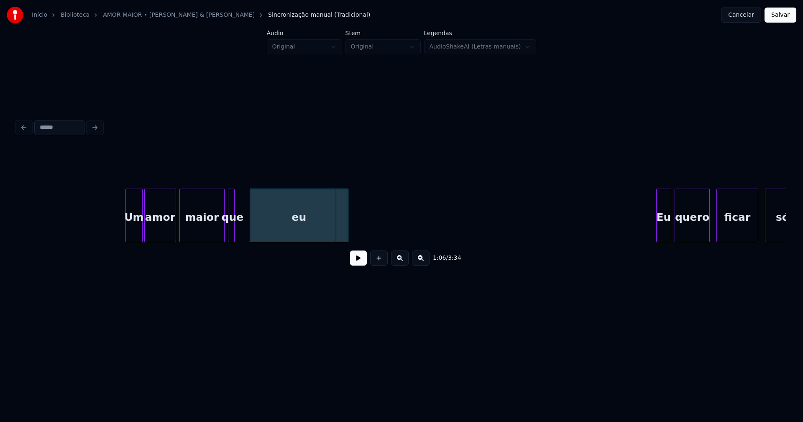
click at [127, 233] on div at bounding box center [127, 215] width 3 height 53
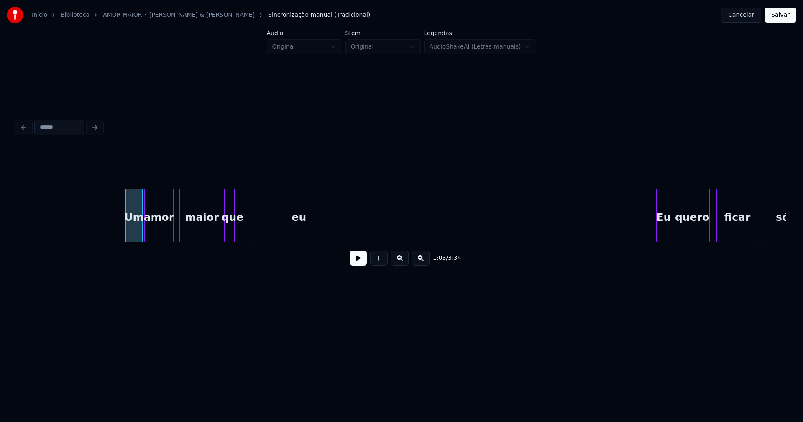
click at [172, 227] on div at bounding box center [172, 215] width 3 height 53
click at [245, 227] on div at bounding box center [244, 215] width 3 height 53
click at [357, 263] on button at bounding box center [358, 257] width 17 height 15
click at [360, 264] on button at bounding box center [358, 257] width 17 height 15
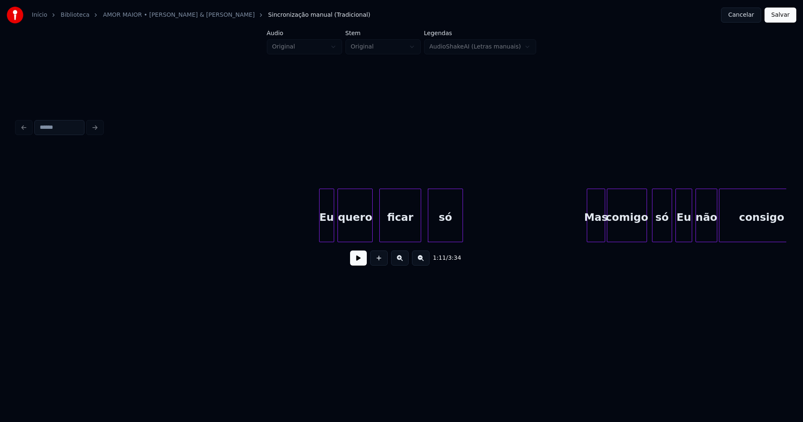
scroll to position [0, 5623]
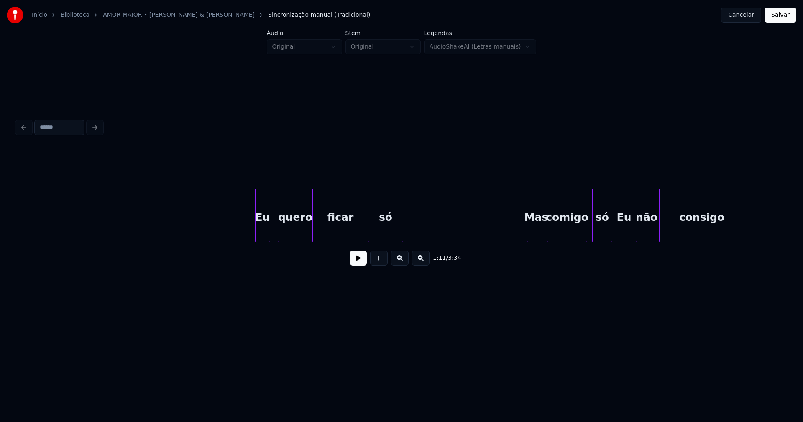
click at [264, 236] on div "Eu" at bounding box center [262, 217] width 14 height 57
click at [373, 231] on div at bounding box center [373, 215] width 3 height 53
click at [366, 228] on div at bounding box center [366, 215] width 3 height 53
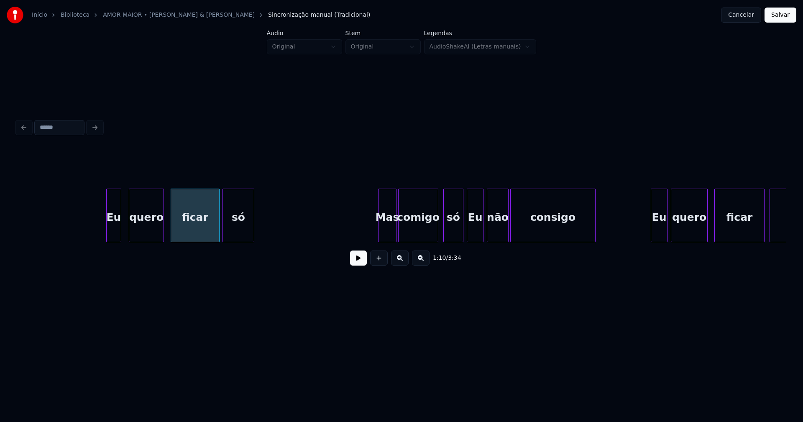
scroll to position [0, 5881]
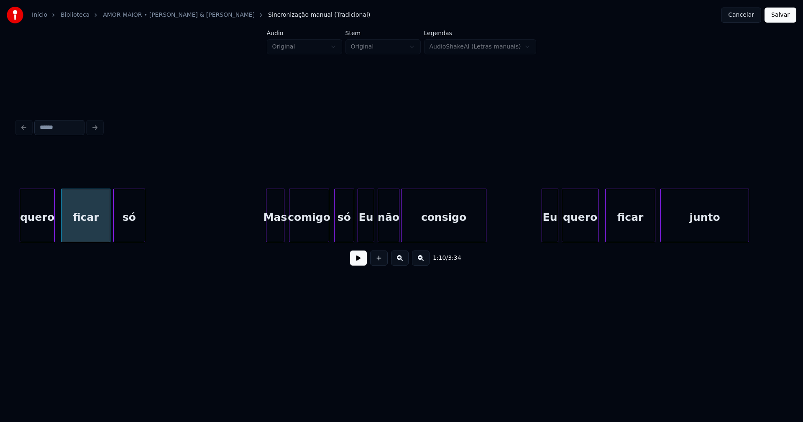
click at [274, 239] on div "quero ficar só Mas comigo só Eu não consigo Eu quero ficar junto" at bounding box center [401, 216] width 769 height 54
click at [264, 236] on div at bounding box center [264, 215] width 3 height 53
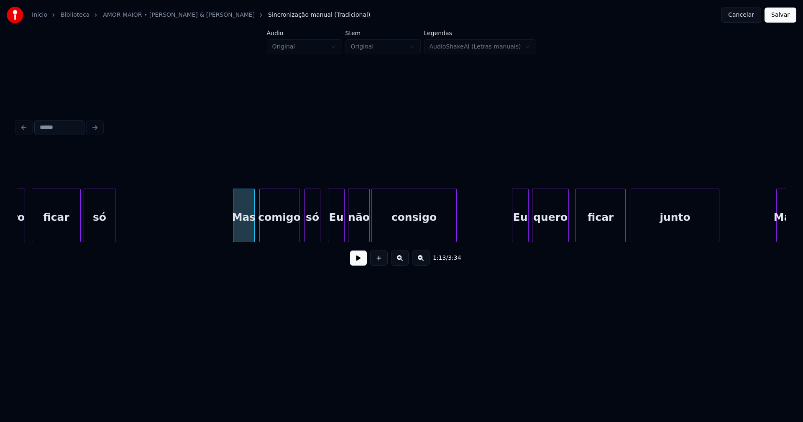
click at [319, 235] on div at bounding box center [318, 215] width 3 height 53
click at [337, 232] on div "Eu" at bounding box center [336, 217] width 16 height 57
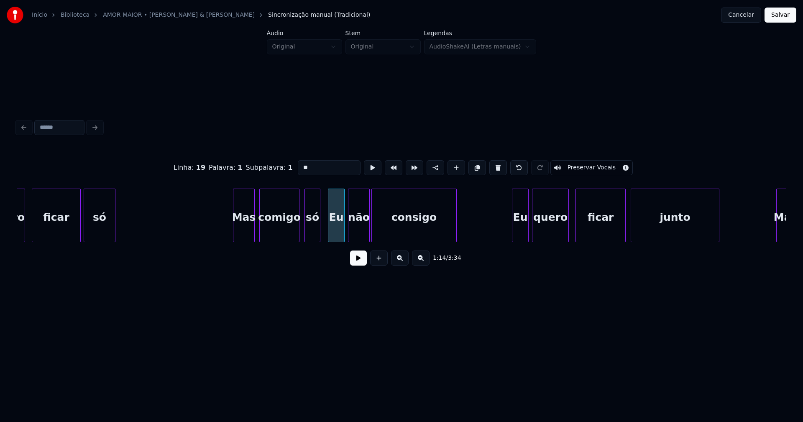
drag, startPoint x: 300, startPoint y: 163, endPoint x: 285, endPoint y: 166, distance: 15.0
click at [286, 166] on div "Linha : 19 [GEOGRAPHIC_DATA] : 1 Subpalavra : 1 ** Preservar Vocais" at bounding box center [401, 168] width 769 height 42
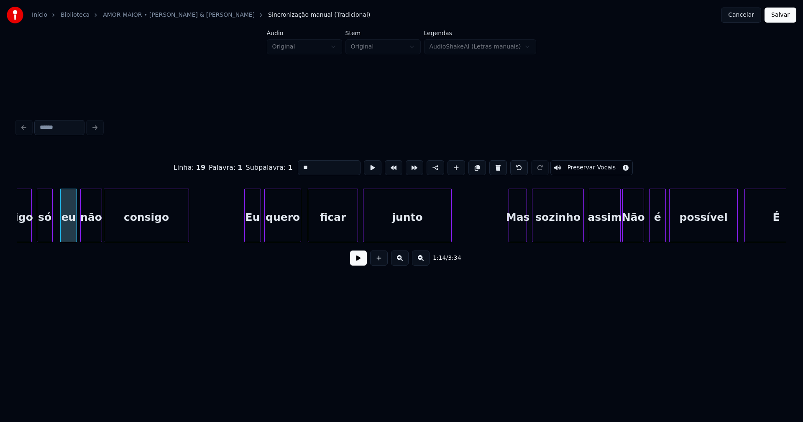
scroll to position [0, 6218]
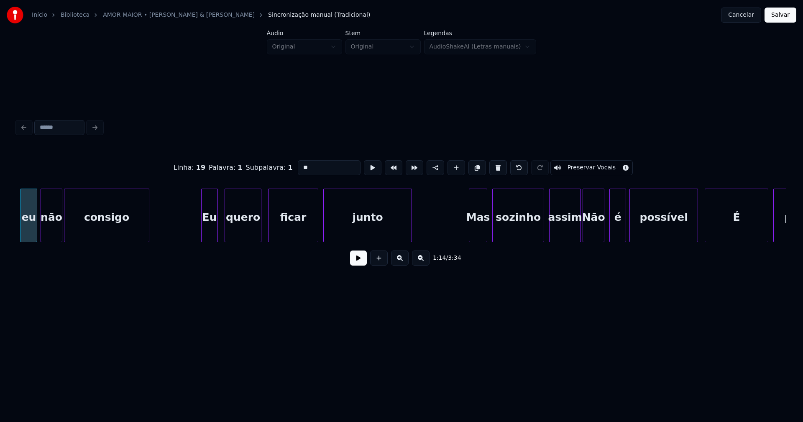
click at [210, 237] on div "Eu" at bounding box center [210, 217] width 16 height 57
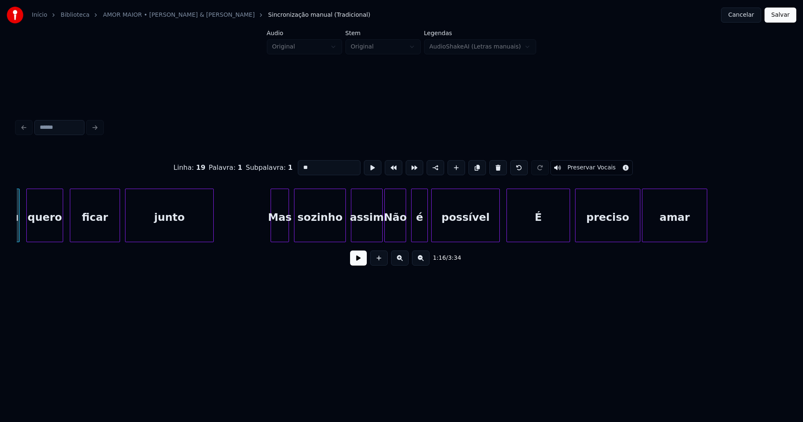
scroll to position [0, 6506]
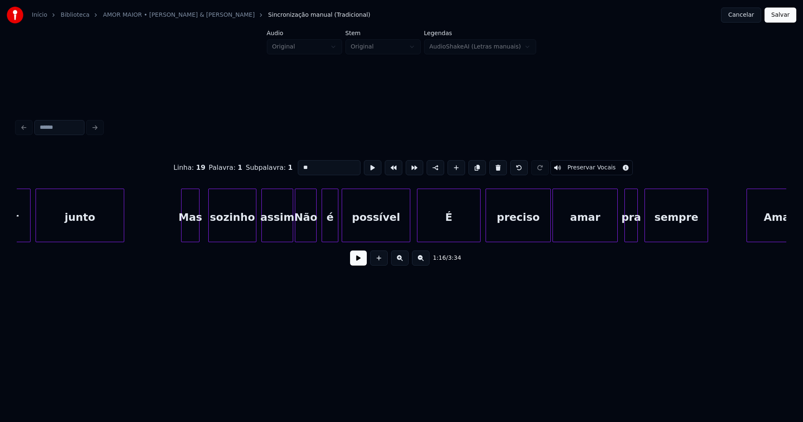
click at [209, 230] on div at bounding box center [210, 215] width 3 height 53
click at [203, 233] on div at bounding box center [203, 215] width 3 height 53
click at [283, 234] on div at bounding box center [284, 215] width 3 height 53
click at [305, 235] on div "Não" at bounding box center [303, 217] width 21 height 57
click at [327, 237] on div "é" at bounding box center [325, 217] width 16 height 57
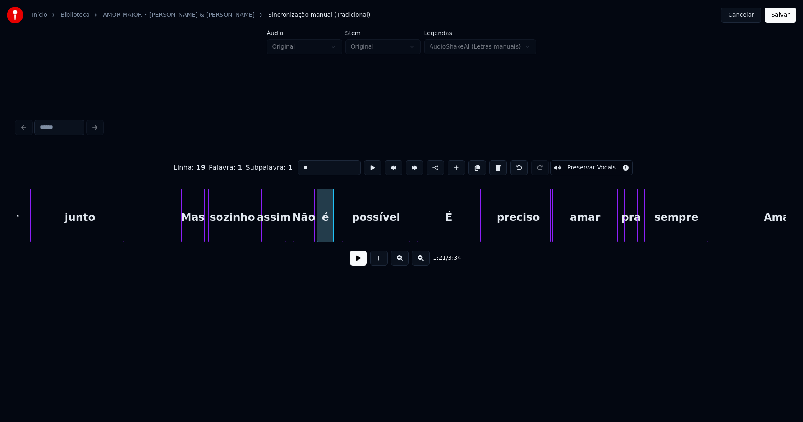
click at [305, 232] on div "Não" at bounding box center [303, 217] width 21 height 57
drag, startPoint x: 301, startPoint y: 164, endPoint x: 281, endPoint y: 169, distance: 21.5
click at [281, 169] on div "Linha : 22 Palavra : 1 Subpalavra : 1 *** Preservar Vocais" at bounding box center [401, 168] width 769 height 42
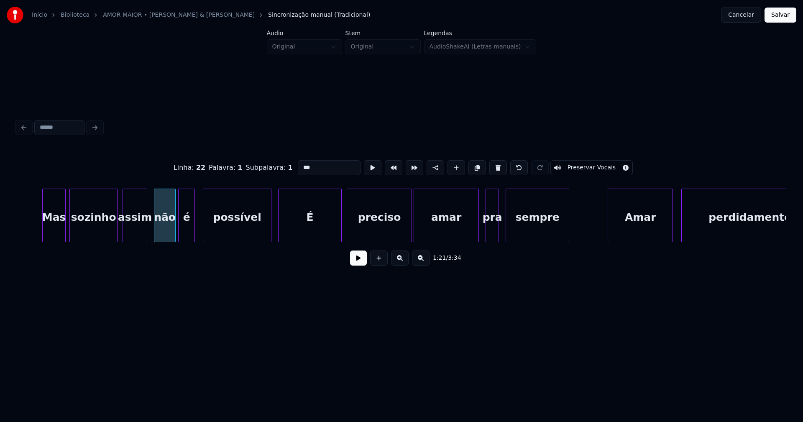
scroll to position [0, 6654]
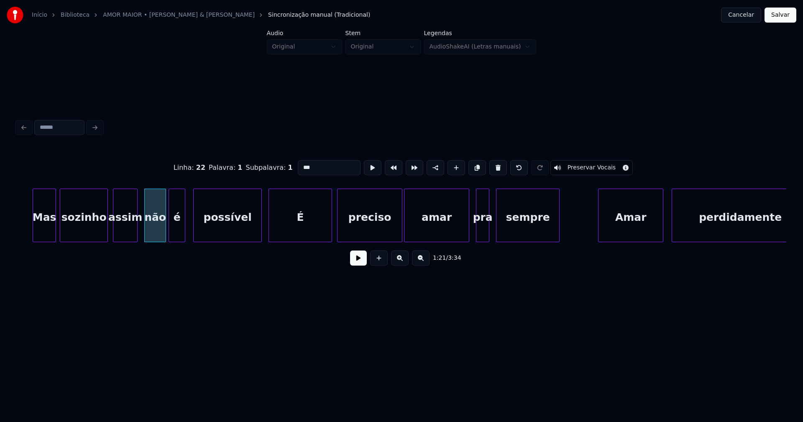
type input "***"
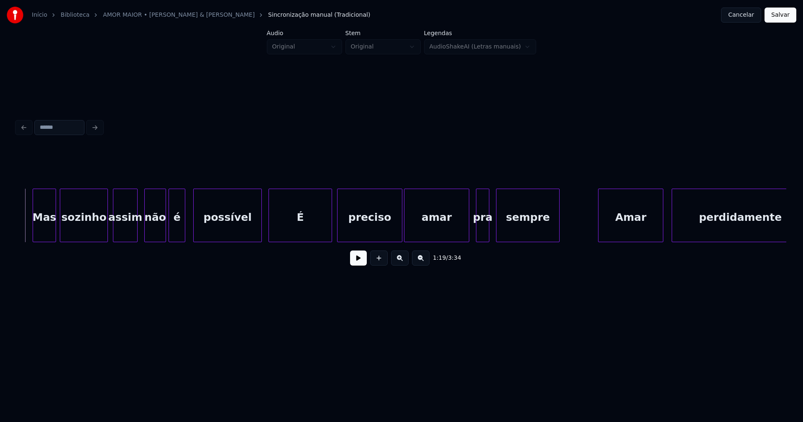
click at [359, 263] on button at bounding box center [358, 257] width 17 height 15
click at [360, 261] on button at bounding box center [358, 257] width 17 height 15
click at [255, 229] on div at bounding box center [256, 215] width 3 height 53
click at [296, 226] on div "É" at bounding box center [300, 217] width 63 height 57
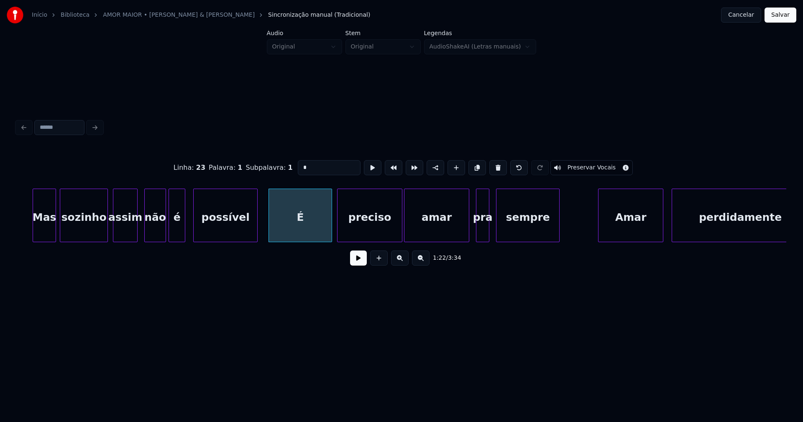
drag, startPoint x: 357, startPoint y: 264, endPoint x: 337, endPoint y: 246, distance: 26.7
click at [357, 263] on button at bounding box center [358, 257] width 17 height 15
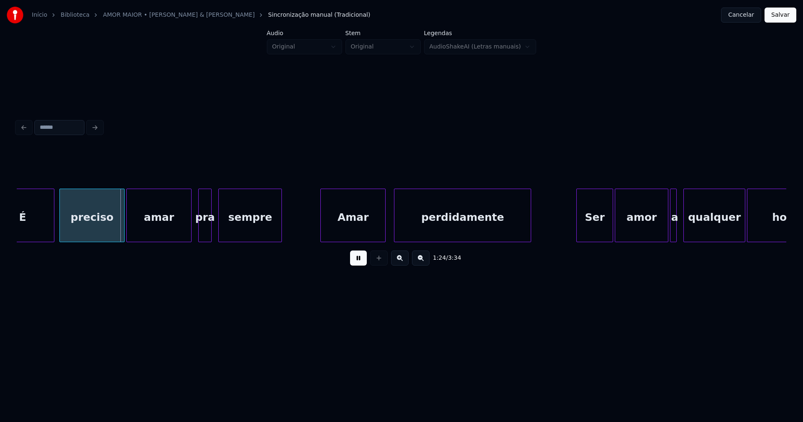
scroll to position [0, 6932]
click at [224, 229] on div at bounding box center [223, 215] width 3 height 53
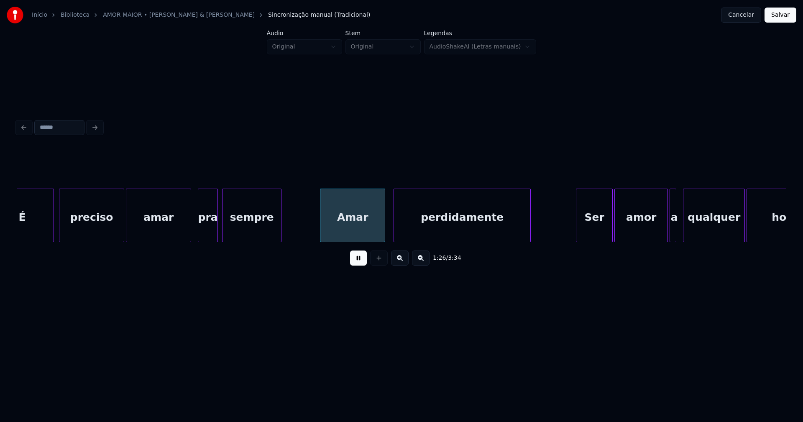
click at [216, 232] on div at bounding box center [216, 215] width 3 height 53
click at [349, 230] on div "Amar" at bounding box center [350, 217] width 64 height 57
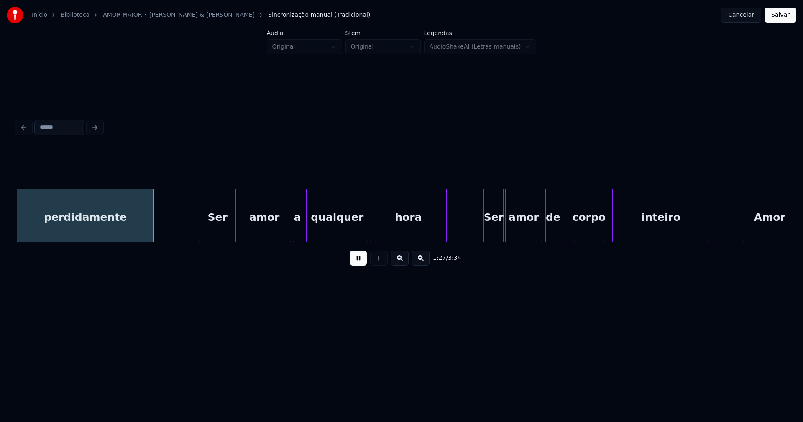
scroll to position [0, 7339]
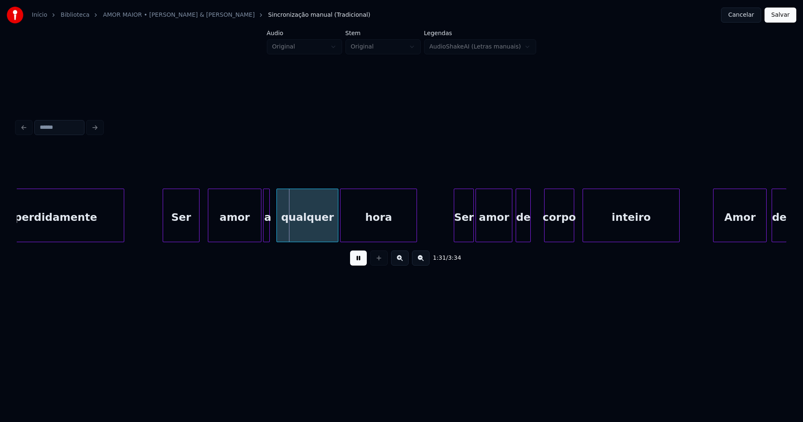
click at [186, 236] on div "Ser" at bounding box center [181, 217] width 36 height 57
click at [162, 235] on div at bounding box center [162, 215] width 3 height 53
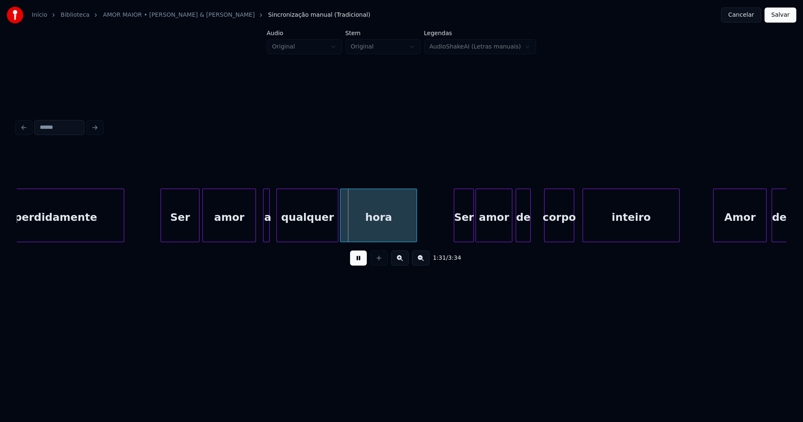
click at [250, 233] on div "amor" at bounding box center [229, 217] width 53 height 57
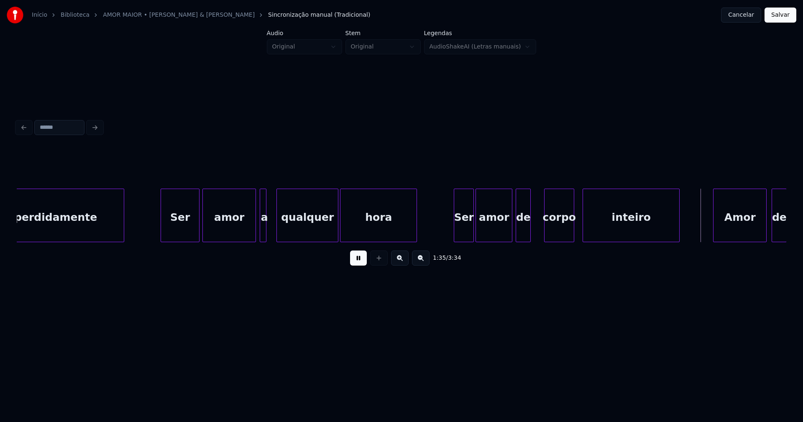
click at [263, 231] on div "a" at bounding box center [264, 217] width 8 height 57
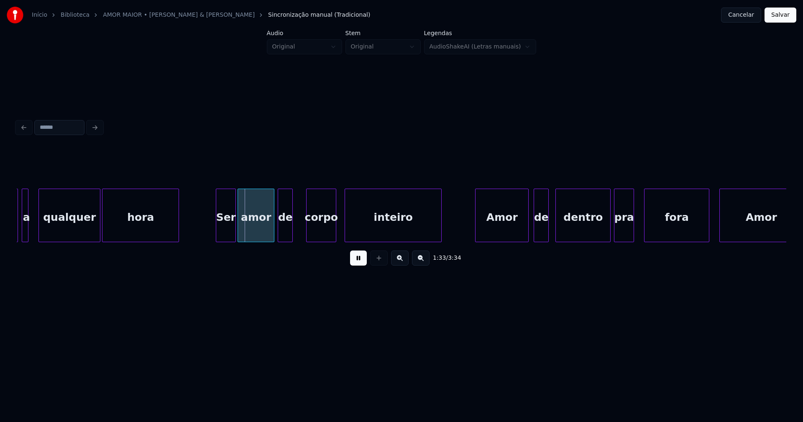
scroll to position [0, 7587]
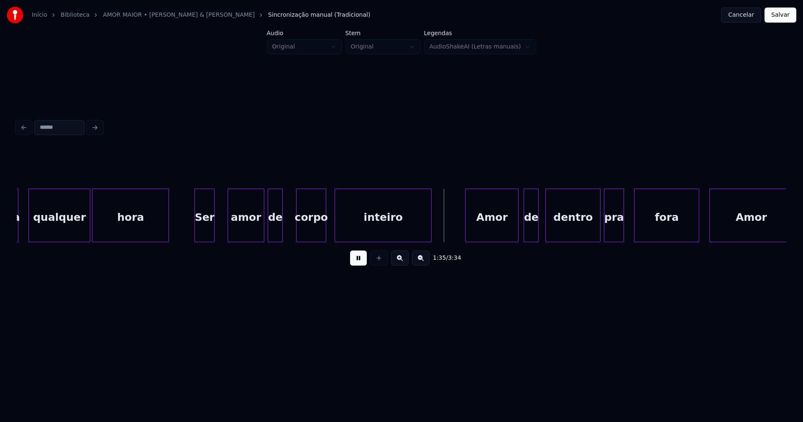
click at [205, 240] on div "a qualquer hora Ser amor de corpo inteiro Amor de dentro pra fora Amor" at bounding box center [401, 216] width 769 height 54
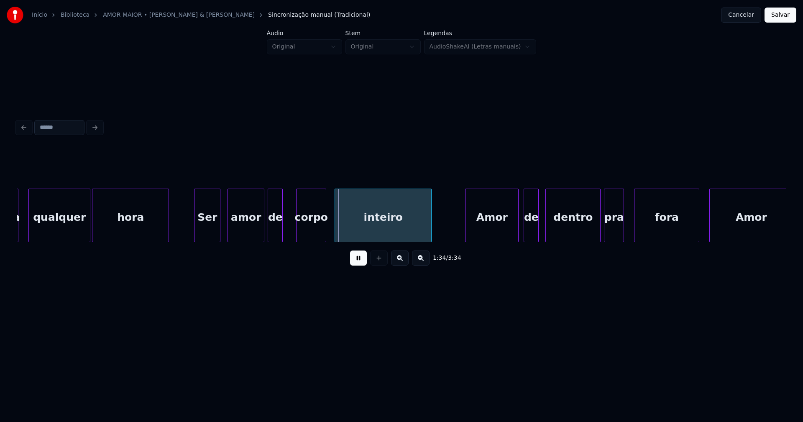
click at [220, 227] on div at bounding box center [218, 215] width 3 height 53
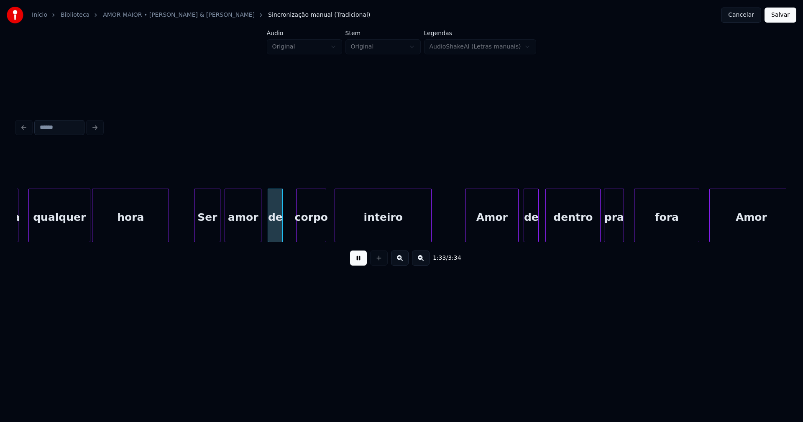
click at [248, 230] on div "amor" at bounding box center [243, 217] width 36 height 57
click at [275, 231] on div "de" at bounding box center [275, 217] width 14 height 57
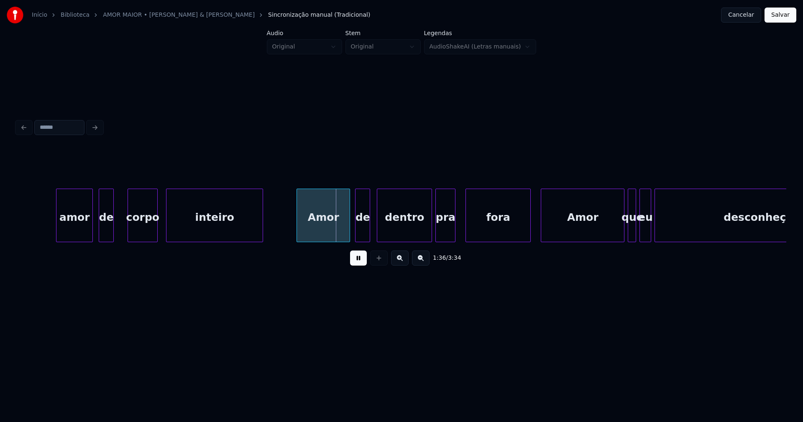
scroll to position [0, 7815]
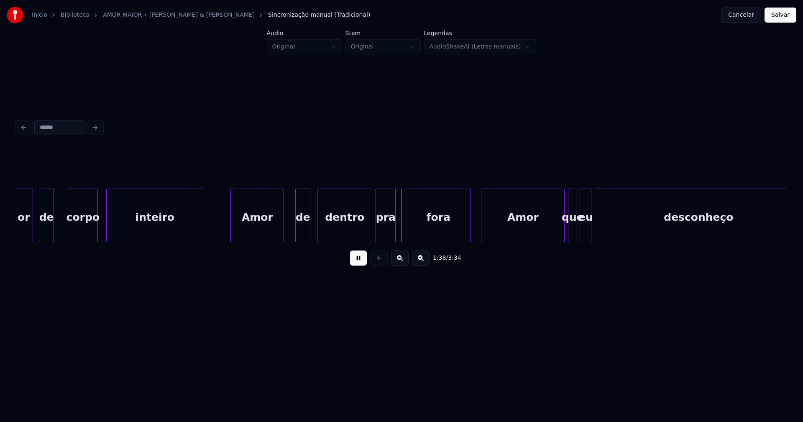
click at [261, 236] on div "Amor" at bounding box center [257, 217] width 53 height 57
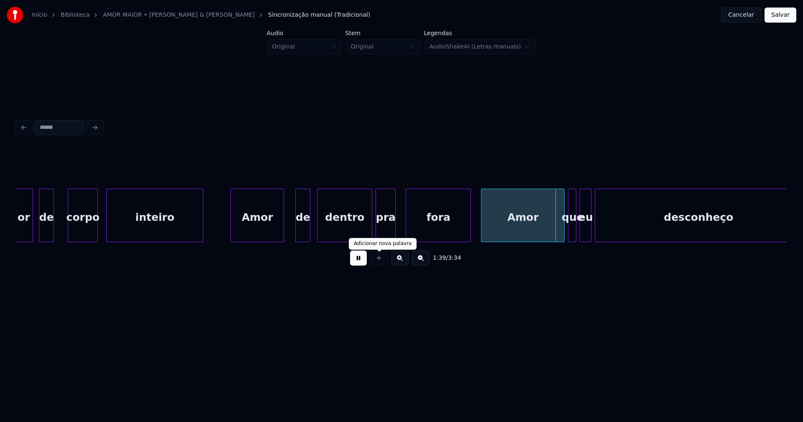
click at [357, 260] on button at bounding box center [358, 257] width 17 height 15
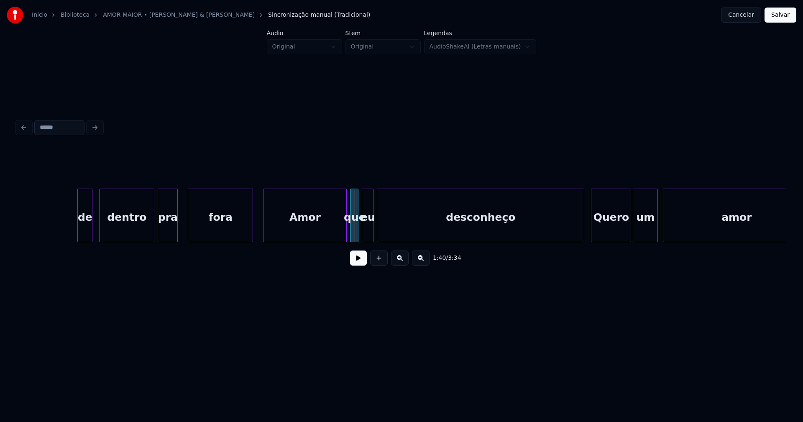
scroll to position [0, 8092]
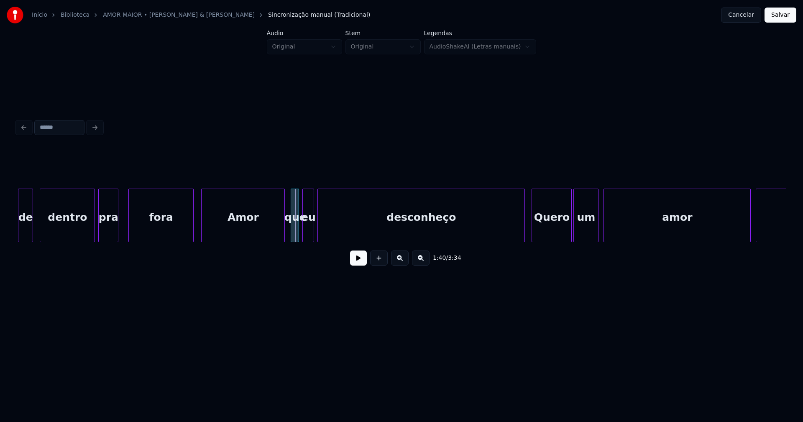
click at [248, 232] on div "Amor" at bounding box center [243, 217] width 83 height 57
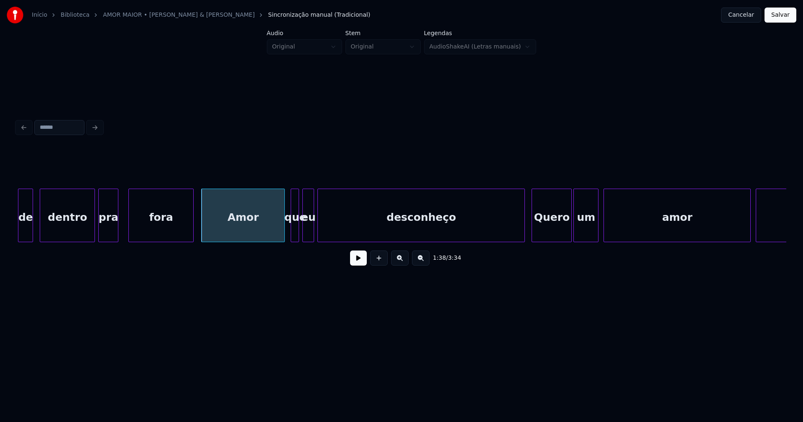
click at [357, 263] on button at bounding box center [358, 257] width 17 height 15
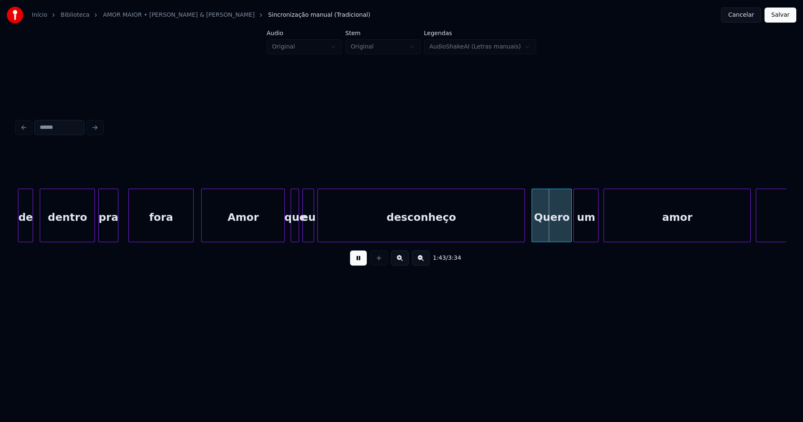
click at [359, 264] on button at bounding box center [358, 257] width 17 height 15
click at [356, 263] on button at bounding box center [358, 257] width 17 height 15
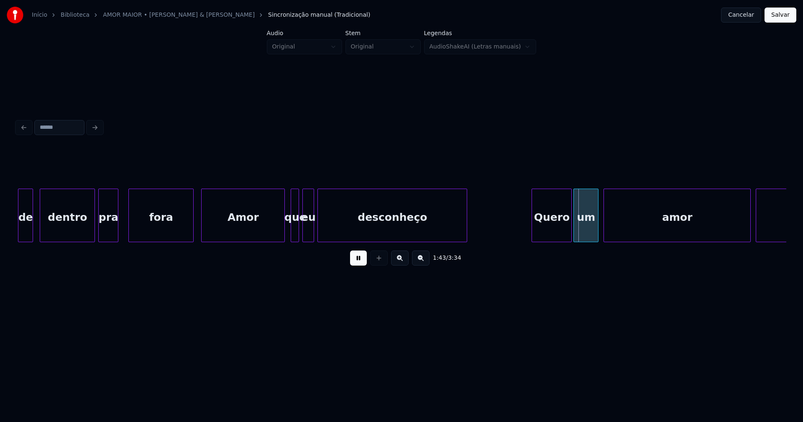
click at [464, 242] on div "de dentro pra fora Amor que eu desconheço Quero um amor maior" at bounding box center [401, 216] width 769 height 54
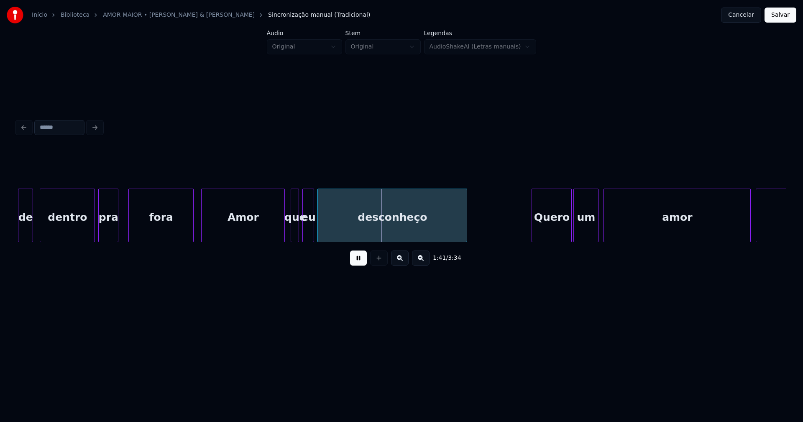
click at [356, 261] on button at bounding box center [358, 257] width 17 height 15
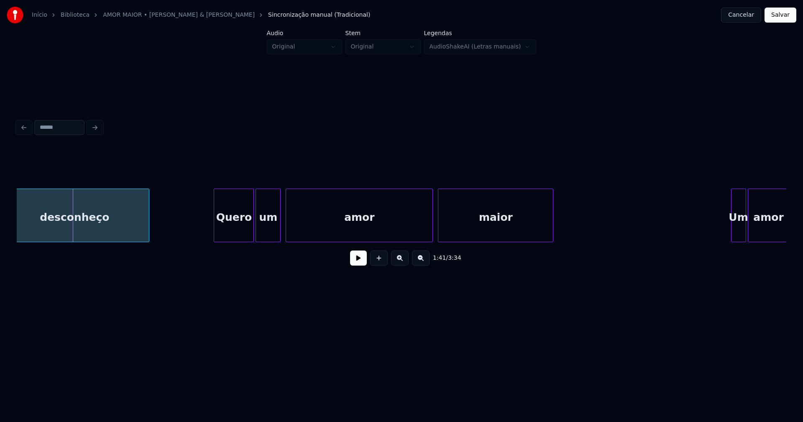
scroll to position [0, 8430]
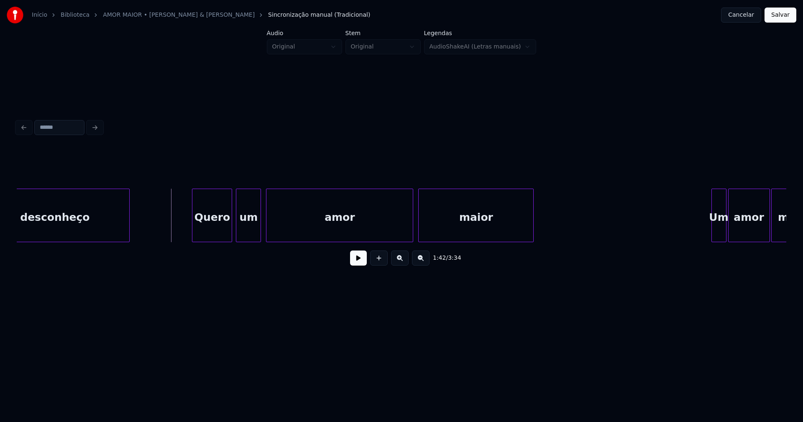
click at [211, 232] on div "Quero" at bounding box center [211, 217] width 39 height 57
click at [358, 264] on button at bounding box center [358, 257] width 17 height 15
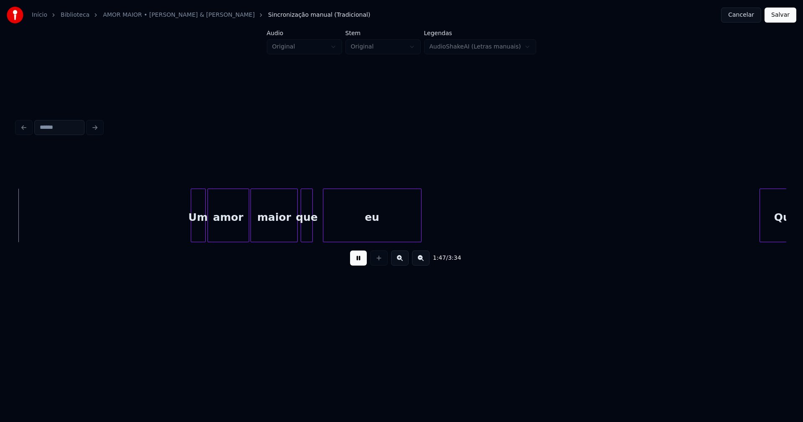
scroll to position [0, 8960]
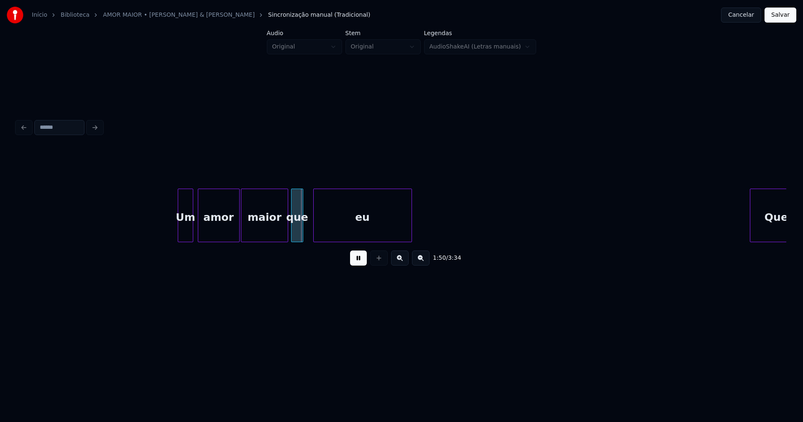
click at [181, 232] on div "Um" at bounding box center [185, 217] width 14 height 57
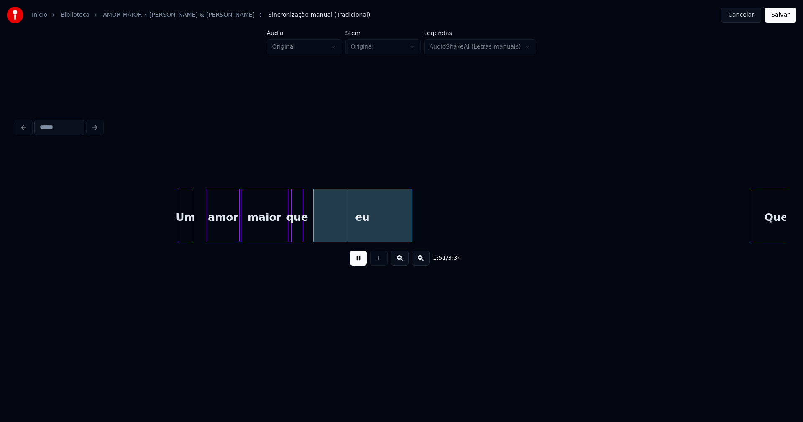
click at [209, 226] on div at bounding box center [208, 215] width 3 height 53
click at [199, 227] on div at bounding box center [199, 215] width 3 height 53
click at [309, 231] on div at bounding box center [308, 215] width 3 height 53
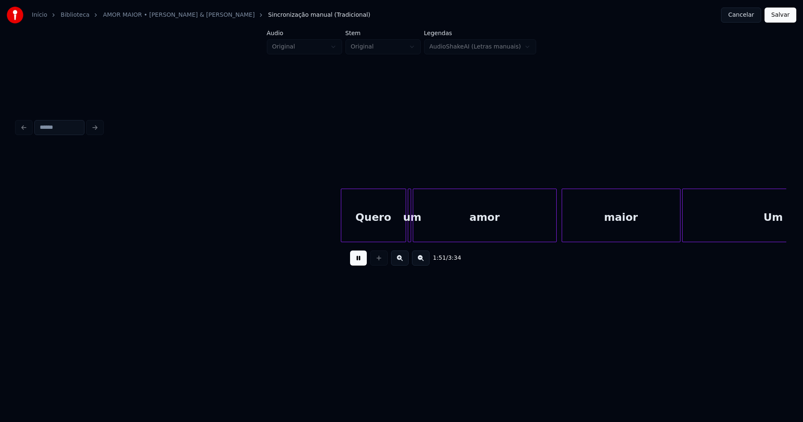
scroll to position [0, 9377]
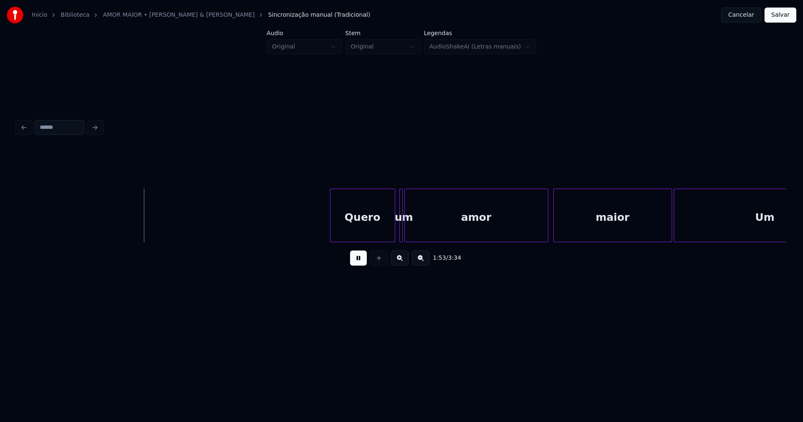
click at [376, 232] on div "Quero" at bounding box center [362, 217] width 64 height 57
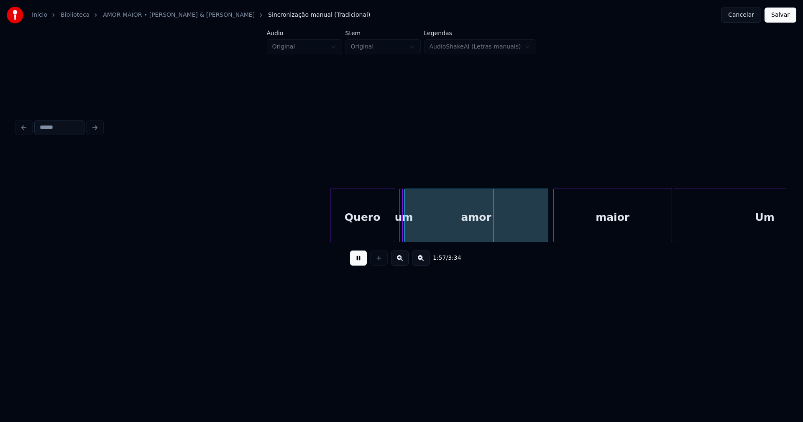
drag, startPoint x: 316, startPoint y: 218, endPoint x: 334, endPoint y: 217, distance: 18.4
click at [365, 242] on div "Quero um amor maior Um" at bounding box center [401, 216] width 769 height 54
drag, startPoint x: 397, startPoint y: 228, endPoint x: 392, endPoint y: 230, distance: 5.3
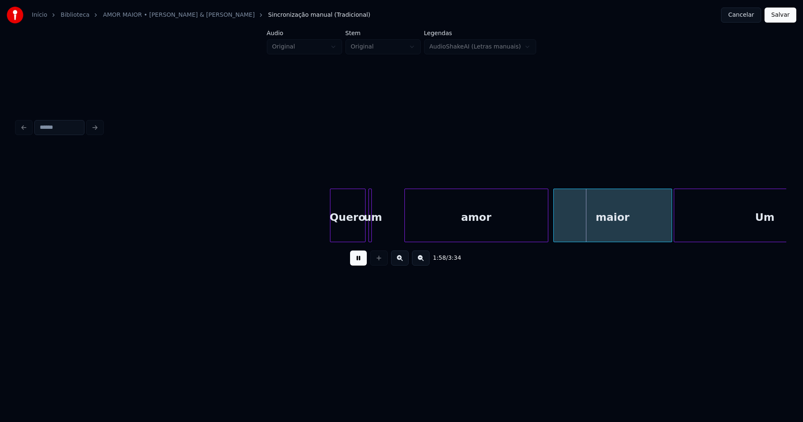
click at [400, 223] on div at bounding box center [399, 215] width 3 height 53
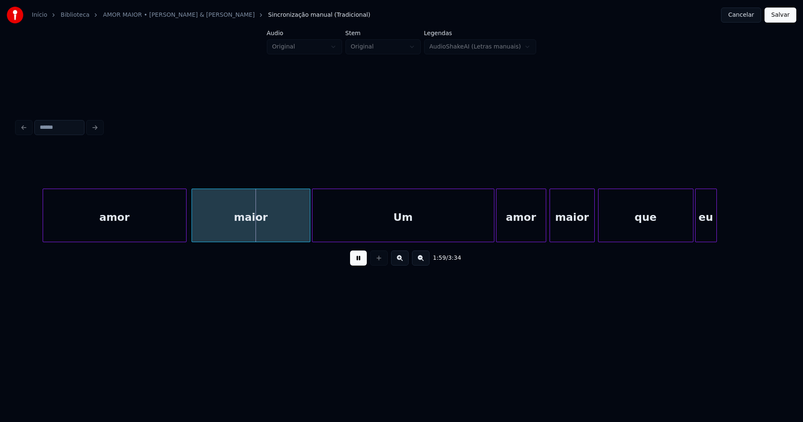
scroll to position [0, 9788]
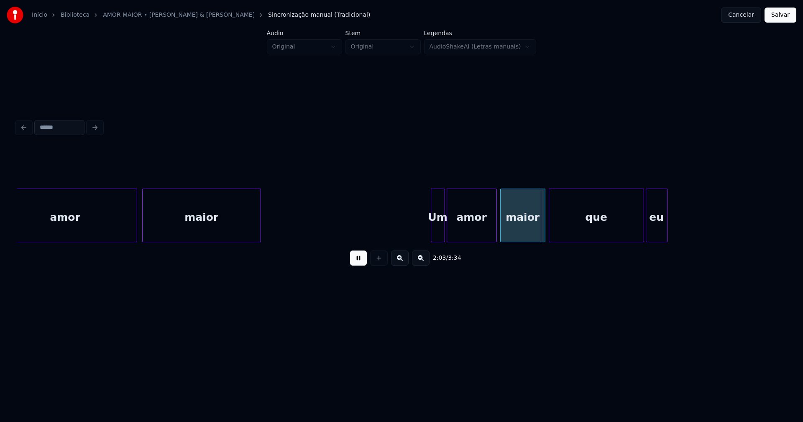
click at [433, 230] on div at bounding box center [432, 215] width 3 height 53
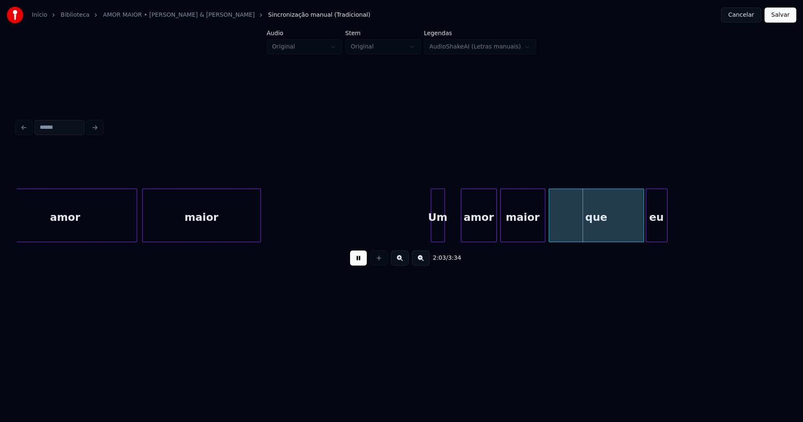
click at [463, 230] on div at bounding box center [462, 215] width 3 height 53
click at [453, 239] on div "amor maior Um amor maior que eu" at bounding box center [401, 216] width 769 height 54
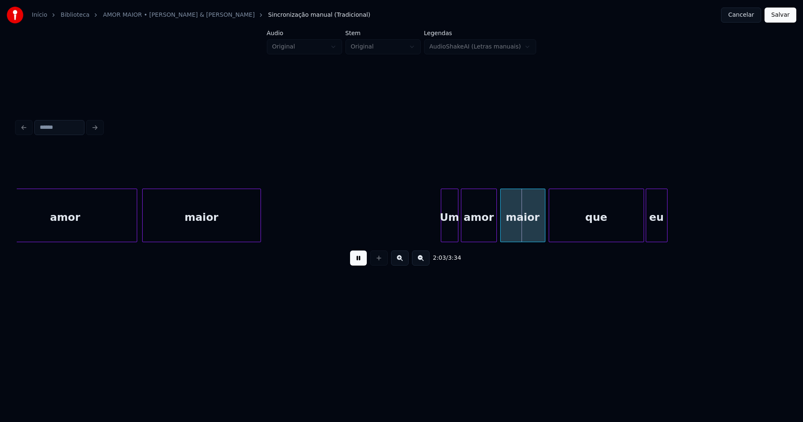
click at [442, 237] on div at bounding box center [442, 215] width 3 height 53
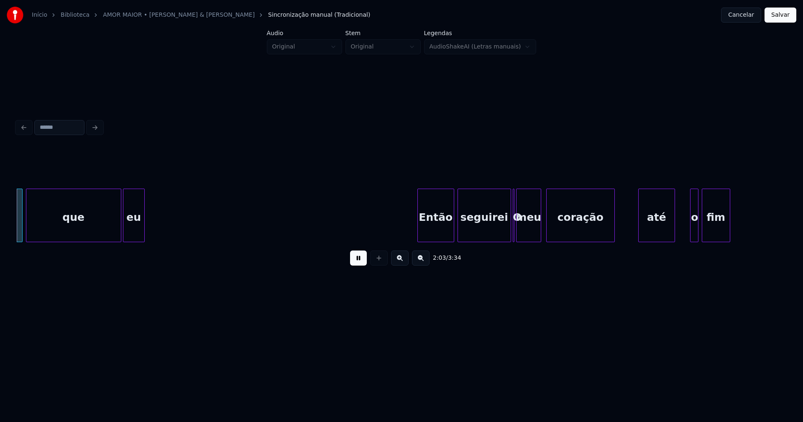
scroll to position [0, 10316]
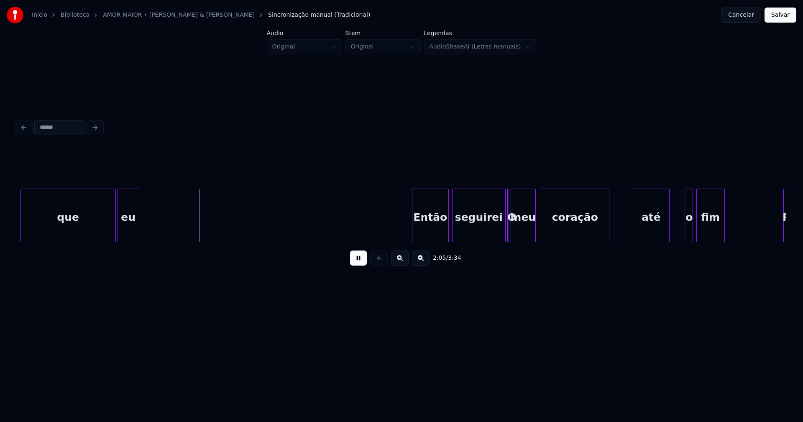
click at [354, 263] on button at bounding box center [358, 257] width 17 height 15
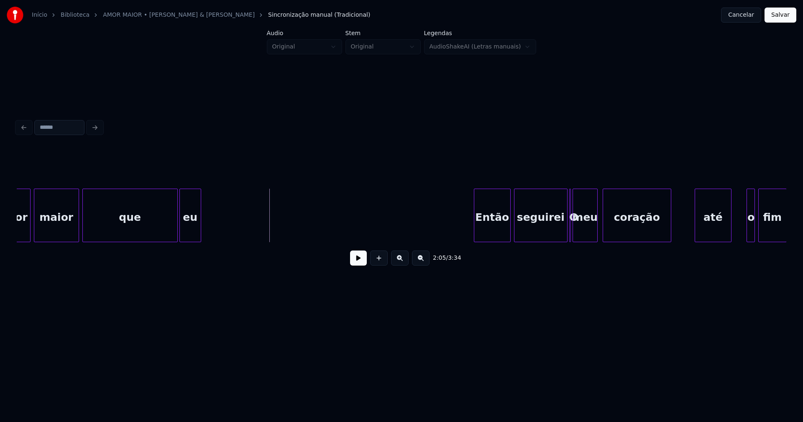
scroll to position [0, 10086]
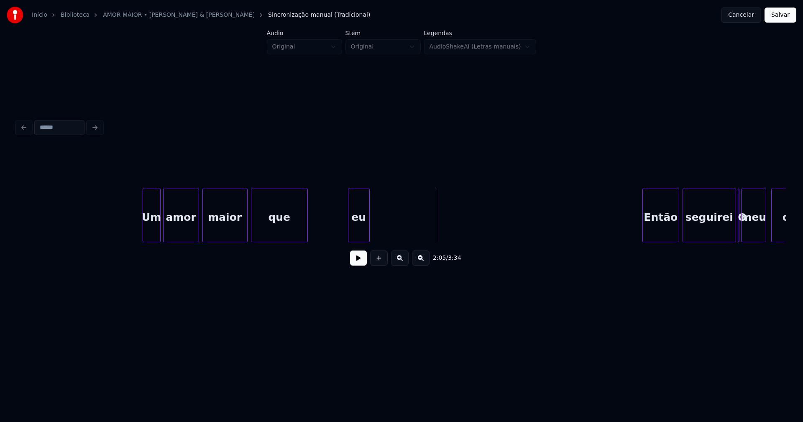
click at [306, 248] on div "2:05 / 3:34" at bounding box center [401, 210] width 769 height 127
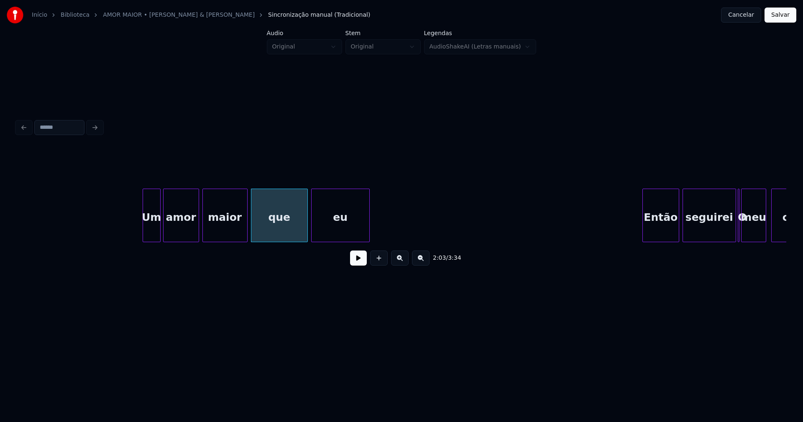
click at [311, 242] on div "que eu Então seguirei O meu coração maior amor Um" at bounding box center [401, 216] width 769 height 54
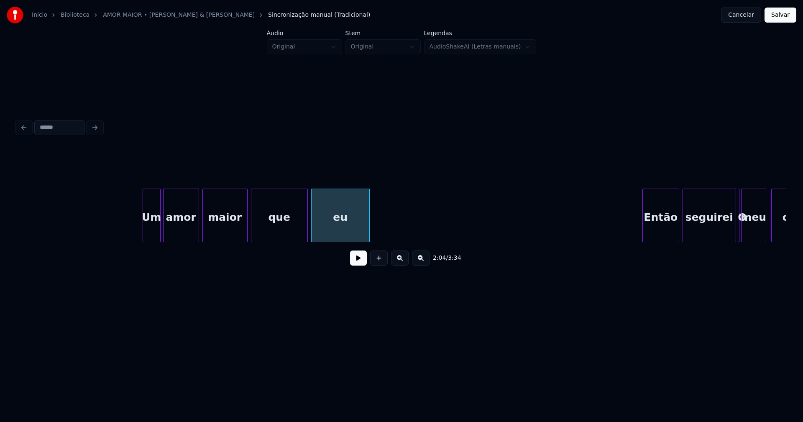
drag, startPoint x: 361, startPoint y: 263, endPoint x: 348, endPoint y: 282, distance: 22.5
click at [361, 263] on button at bounding box center [358, 257] width 17 height 15
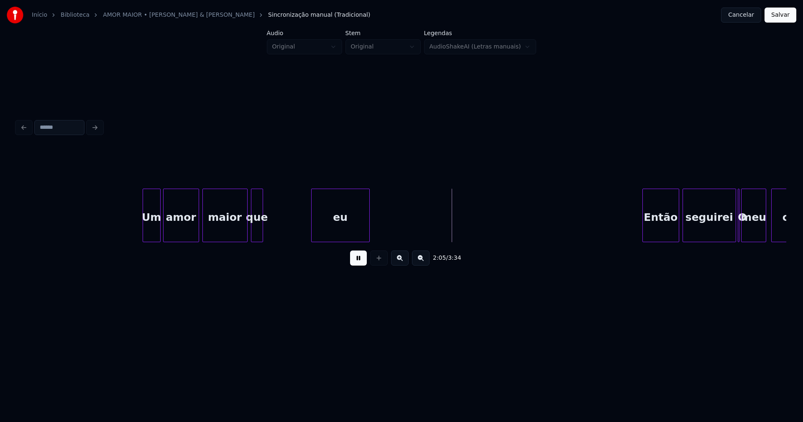
click at [260, 241] on div "que eu Então seguirei O meu coração maior amor Um" at bounding box center [401, 216] width 769 height 54
click at [270, 236] on div at bounding box center [270, 215] width 3 height 53
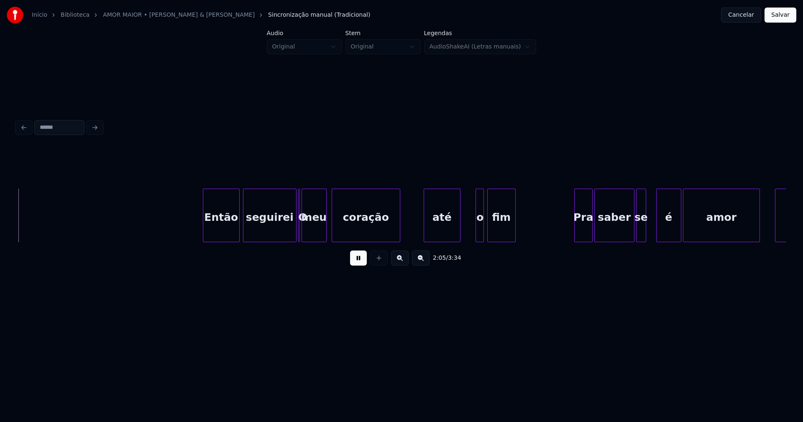
scroll to position [0, 10542]
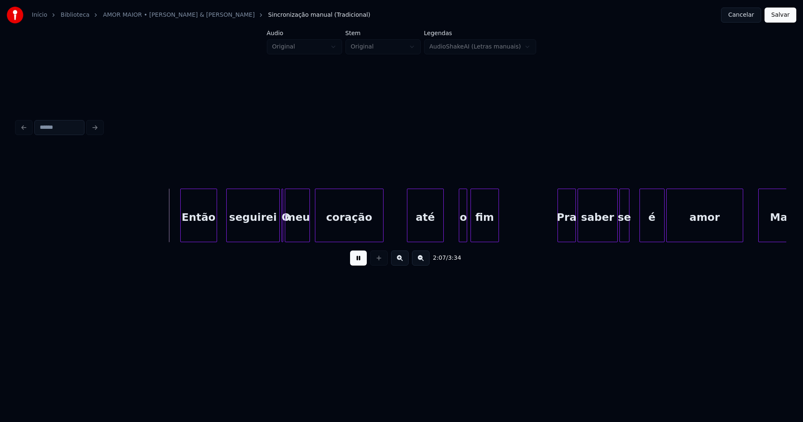
click at [204, 236] on div "Então" at bounding box center [199, 217] width 36 height 57
click at [253, 237] on div "seguirei" at bounding box center [245, 217] width 53 height 57
click at [363, 263] on button at bounding box center [358, 257] width 17 height 15
click at [276, 237] on div at bounding box center [277, 215] width 3 height 53
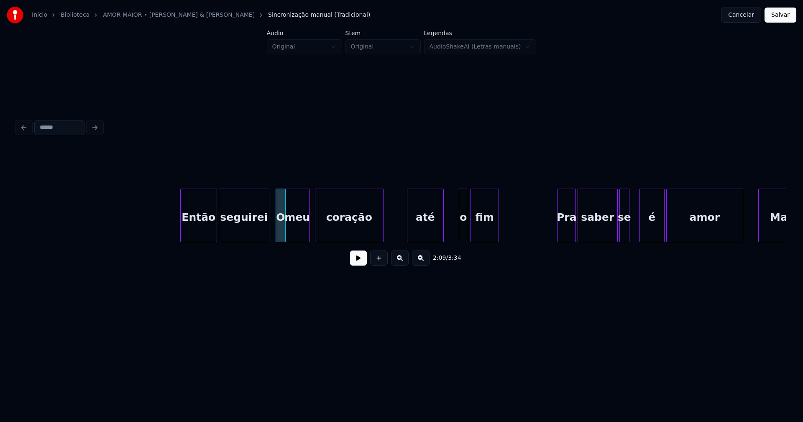
click at [268, 238] on div "seguirei" at bounding box center [244, 216] width 51 height 54
click at [281, 235] on div "O" at bounding box center [280, 217] width 9 height 57
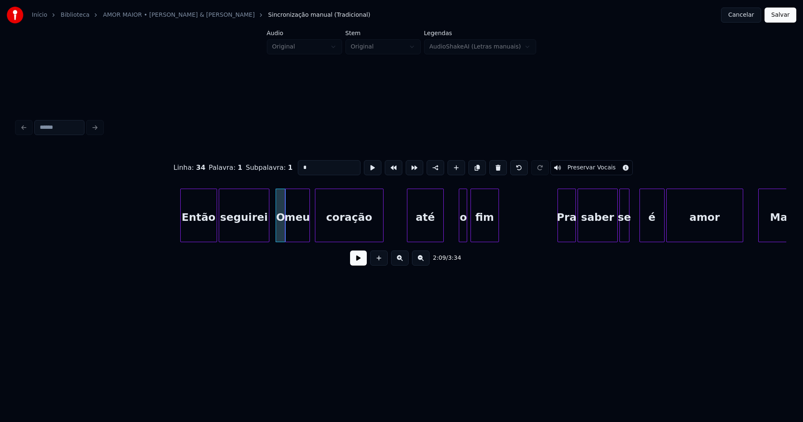
drag, startPoint x: 306, startPoint y: 163, endPoint x: 277, endPoint y: 166, distance: 29.0
click at [279, 166] on div "Linha : 34 [GEOGRAPHIC_DATA] : 1 Subpalavra : 1 * Preservar Vocais" at bounding box center [401, 168] width 769 height 42
click at [424, 230] on div "até" at bounding box center [422, 217] width 36 height 57
click at [447, 238] on div "o" at bounding box center [448, 217] width 8 height 57
click at [462, 229] on div at bounding box center [461, 215] width 3 height 53
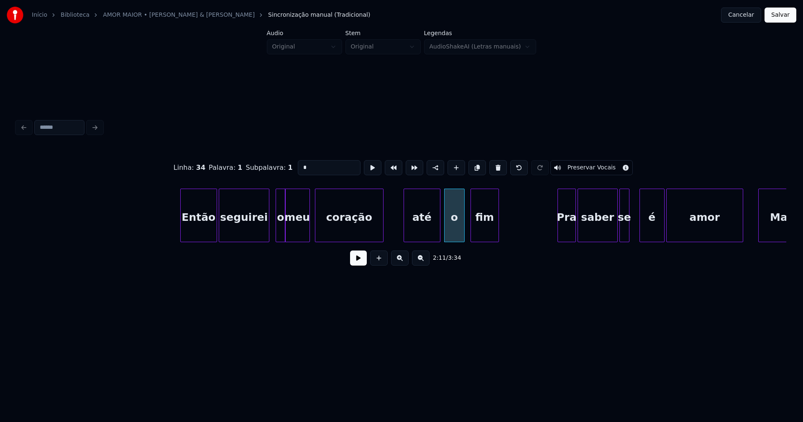
type input "*"
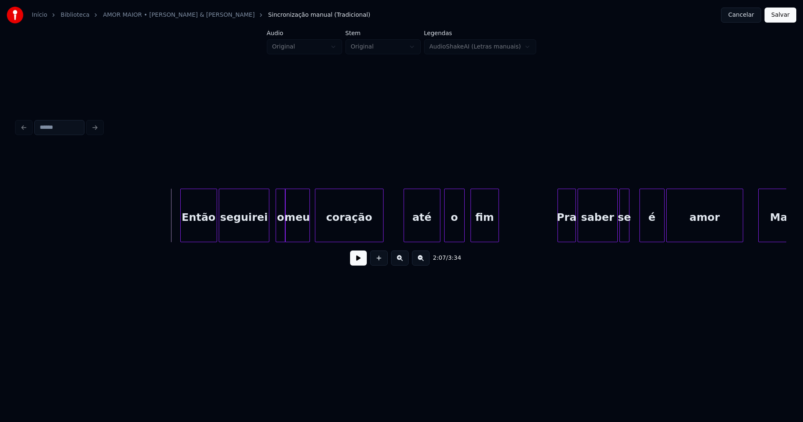
click at [364, 266] on button at bounding box center [358, 257] width 17 height 15
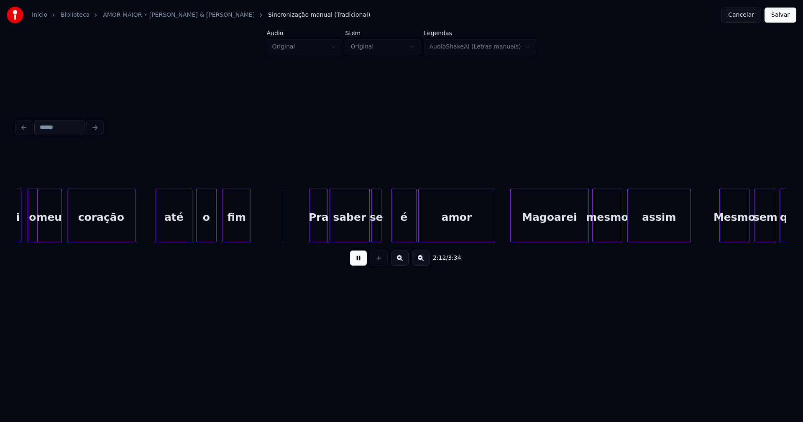
scroll to position [0, 10809]
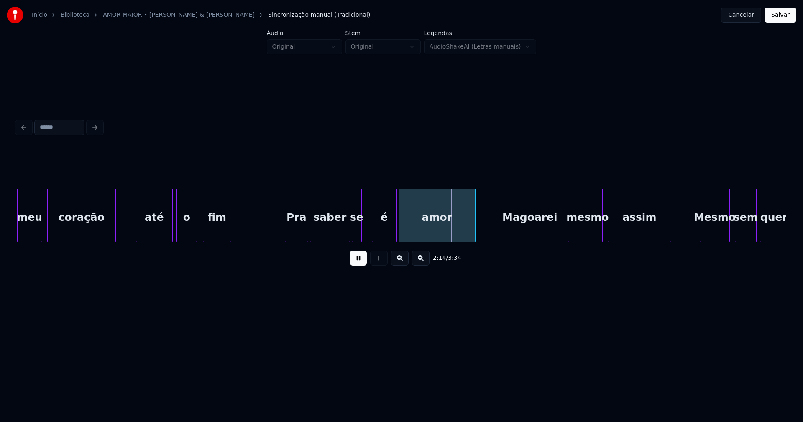
click at [287, 239] on div "o meu coração até o fim Pra saber se é amor Magoarei mesmo assim Mesmo sem quer…" at bounding box center [401, 216] width 769 height 54
click at [301, 240] on div "o meu coração até o fim Pra saber se é amor Magoarei mesmo assim Mesmo sem quer…" at bounding box center [401, 216] width 769 height 54
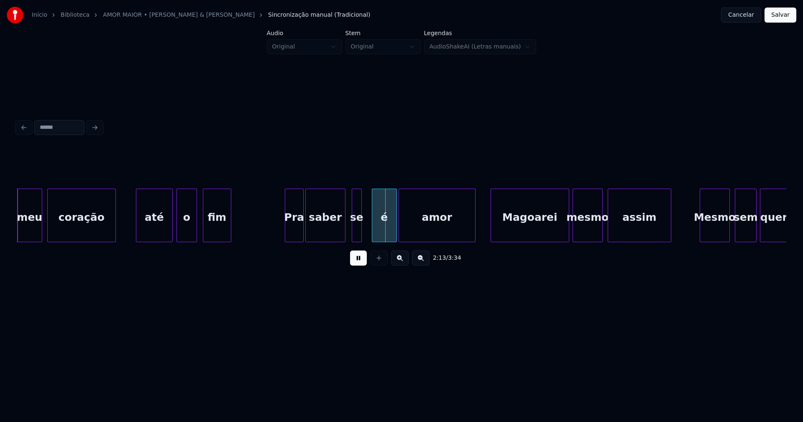
click at [324, 236] on div "saber" at bounding box center [325, 217] width 39 height 57
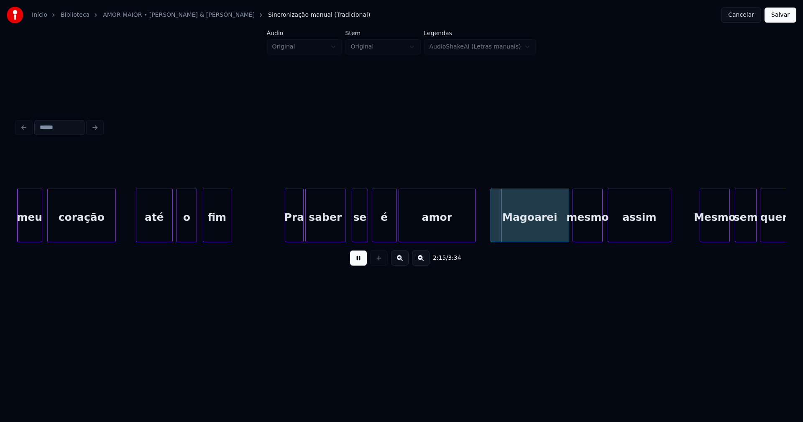
click at [365, 227] on div at bounding box center [366, 215] width 3 height 53
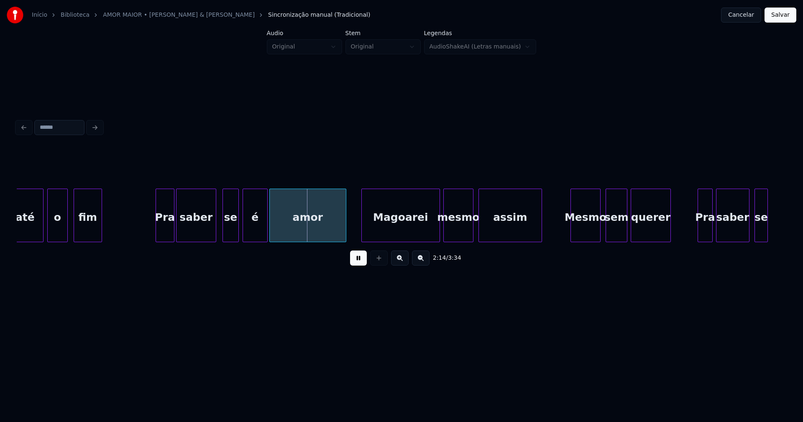
scroll to position [0, 10998]
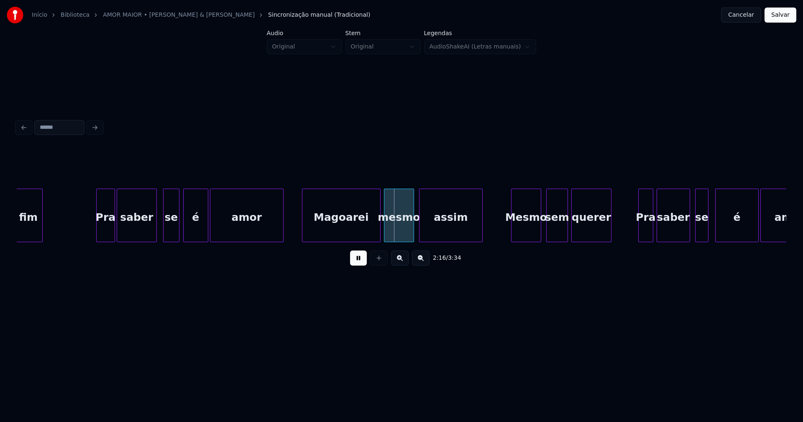
click at [281, 233] on div at bounding box center [282, 215] width 3 height 53
click at [328, 232] on div "Magoarei" at bounding box center [339, 217] width 78 height 57
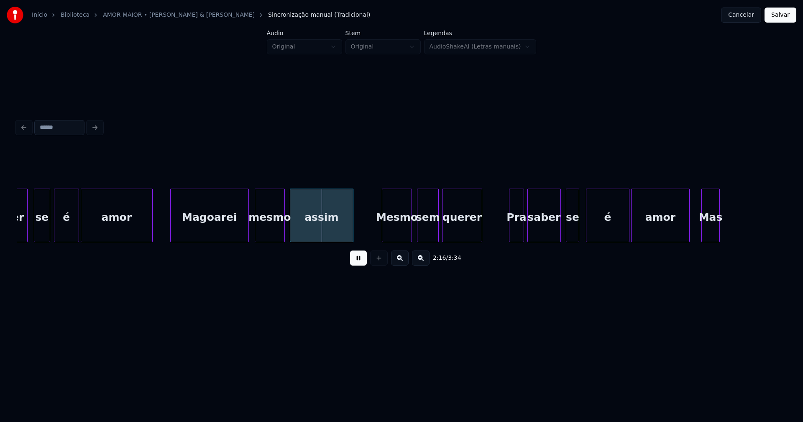
scroll to position [0, 11147]
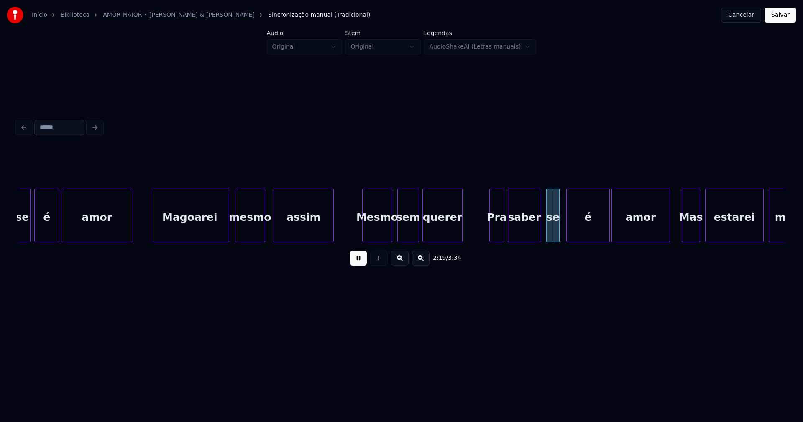
click at [275, 235] on div at bounding box center [275, 215] width 3 height 53
click at [268, 230] on div at bounding box center [269, 215] width 3 height 53
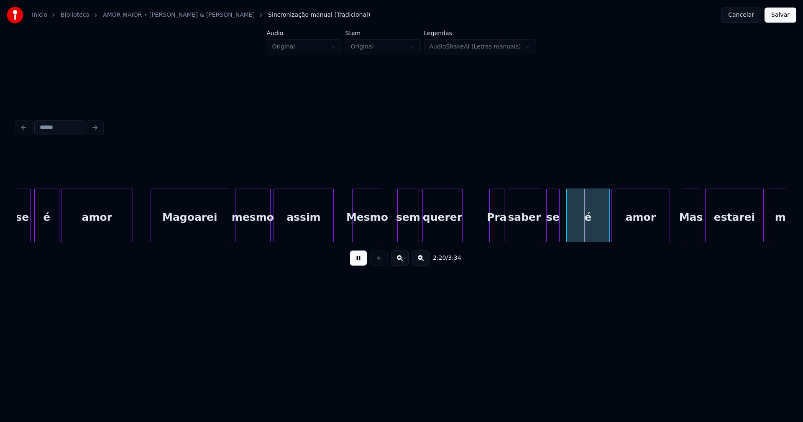
click at [372, 240] on div "se é amor Magoarei mesmo assim Mesmo sem querer Pra saber se é amor Mas estarei…" at bounding box center [401, 216] width 769 height 54
click at [385, 229] on div at bounding box center [385, 215] width 3 height 53
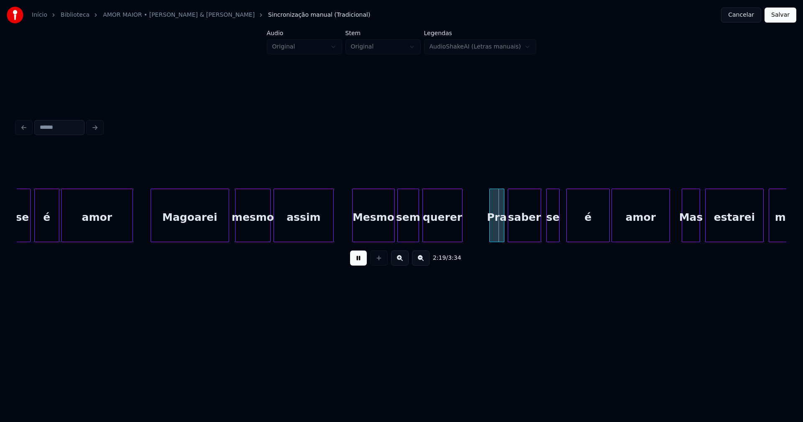
click at [393, 227] on div at bounding box center [393, 215] width 3 height 53
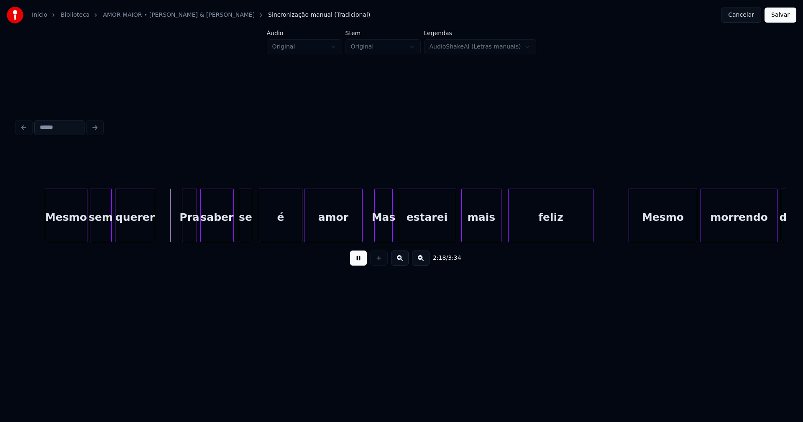
scroll to position [0, 11464]
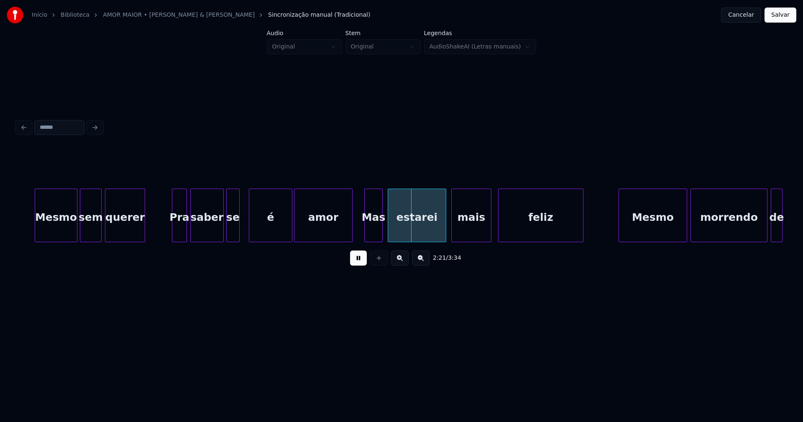
click at [231, 236] on div "se" at bounding box center [233, 217] width 13 height 57
click at [216, 240] on div "Mesmo sem querer Pra saber se é amor Mas estarei mais feliz Mesmo morrendo de" at bounding box center [401, 216] width 769 height 54
